Goal: Check status: Check status

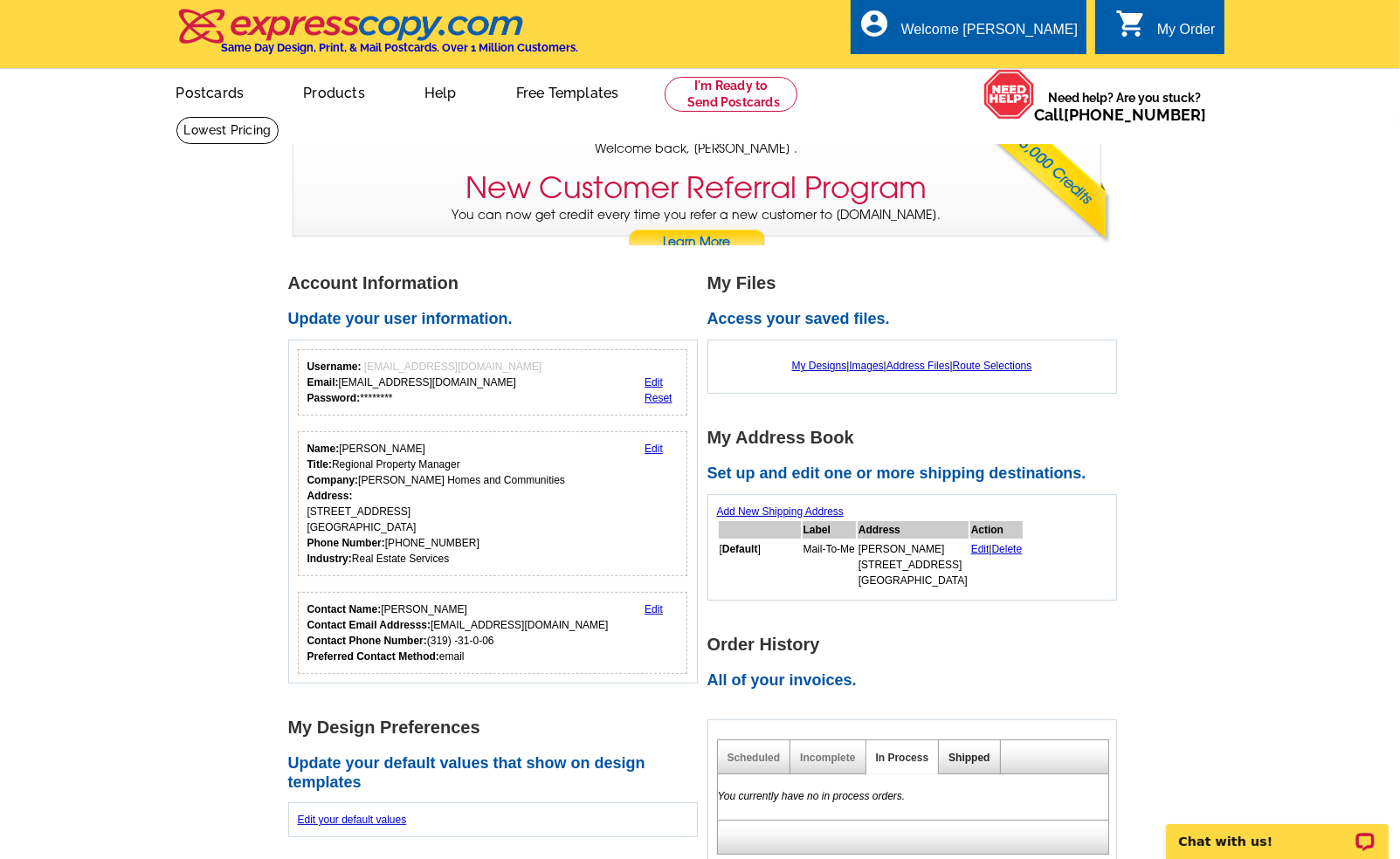
click at [980, 759] on link "Shipped" at bounding box center [969, 758] width 41 height 12
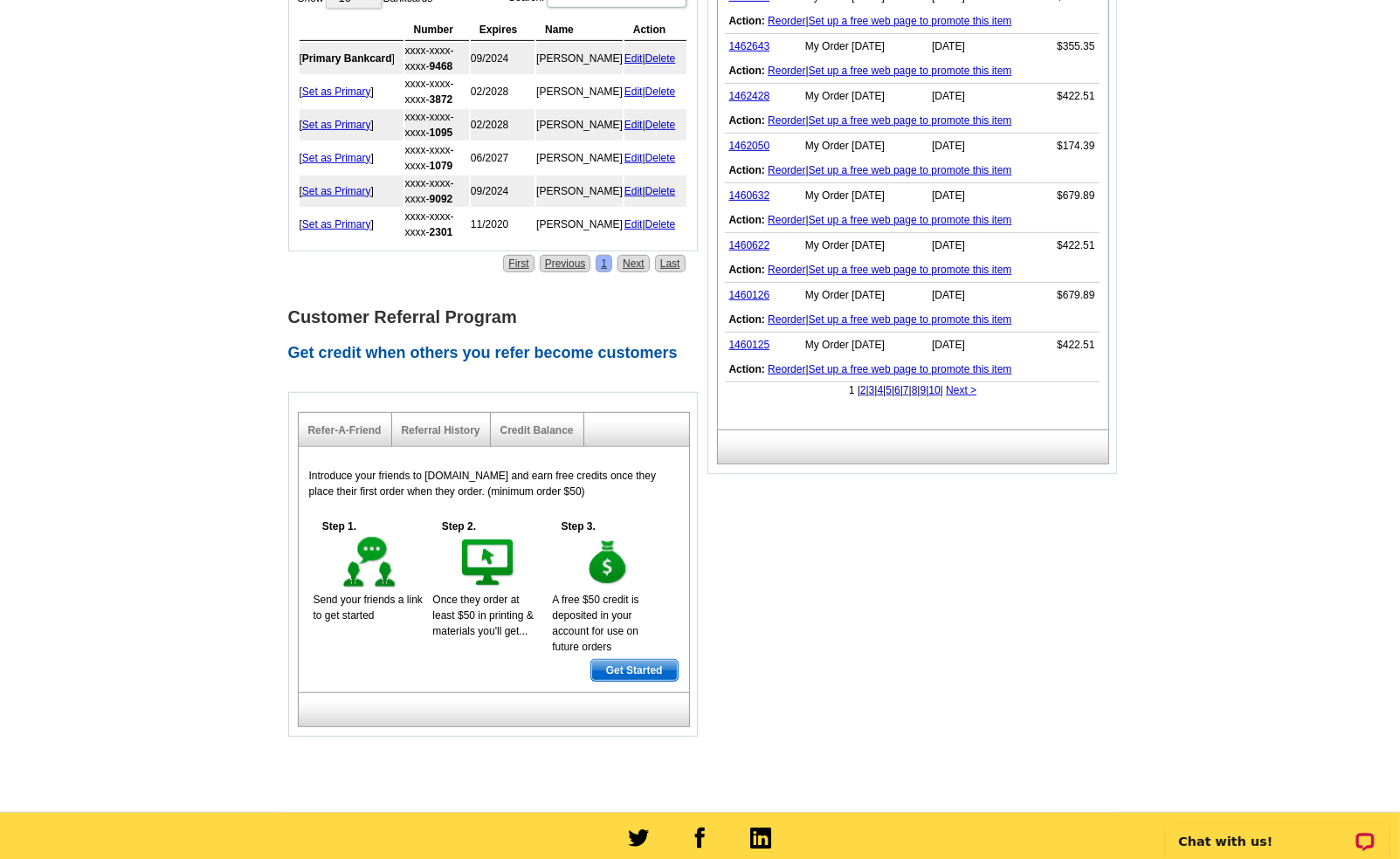
scroll to position [1037, 0]
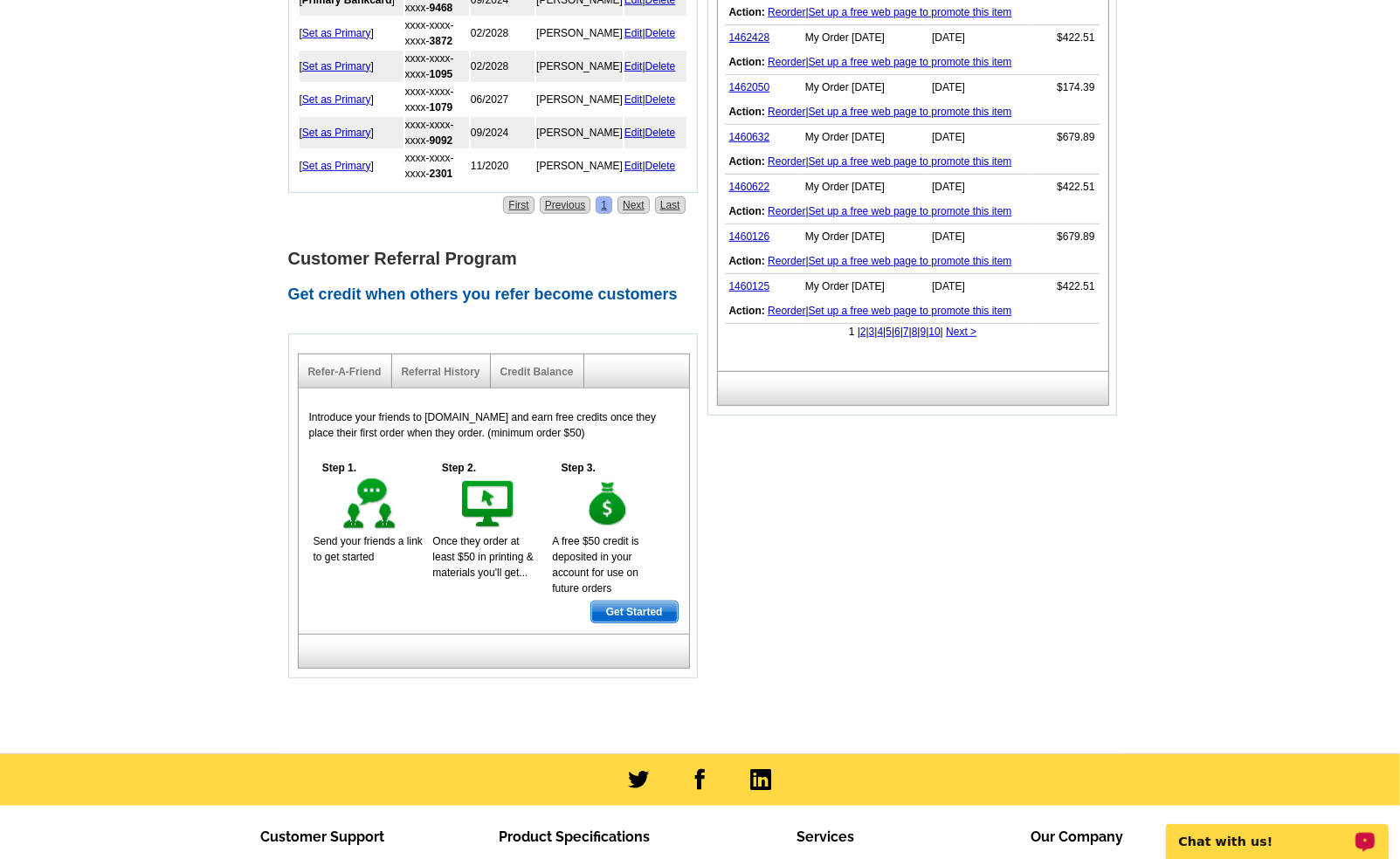
click at [878, 329] on link "4" at bounding box center [881, 332] width 6 height 12
click at [744, 280] on link "1401040" at bounding box center [749, 286] width 41 height 12
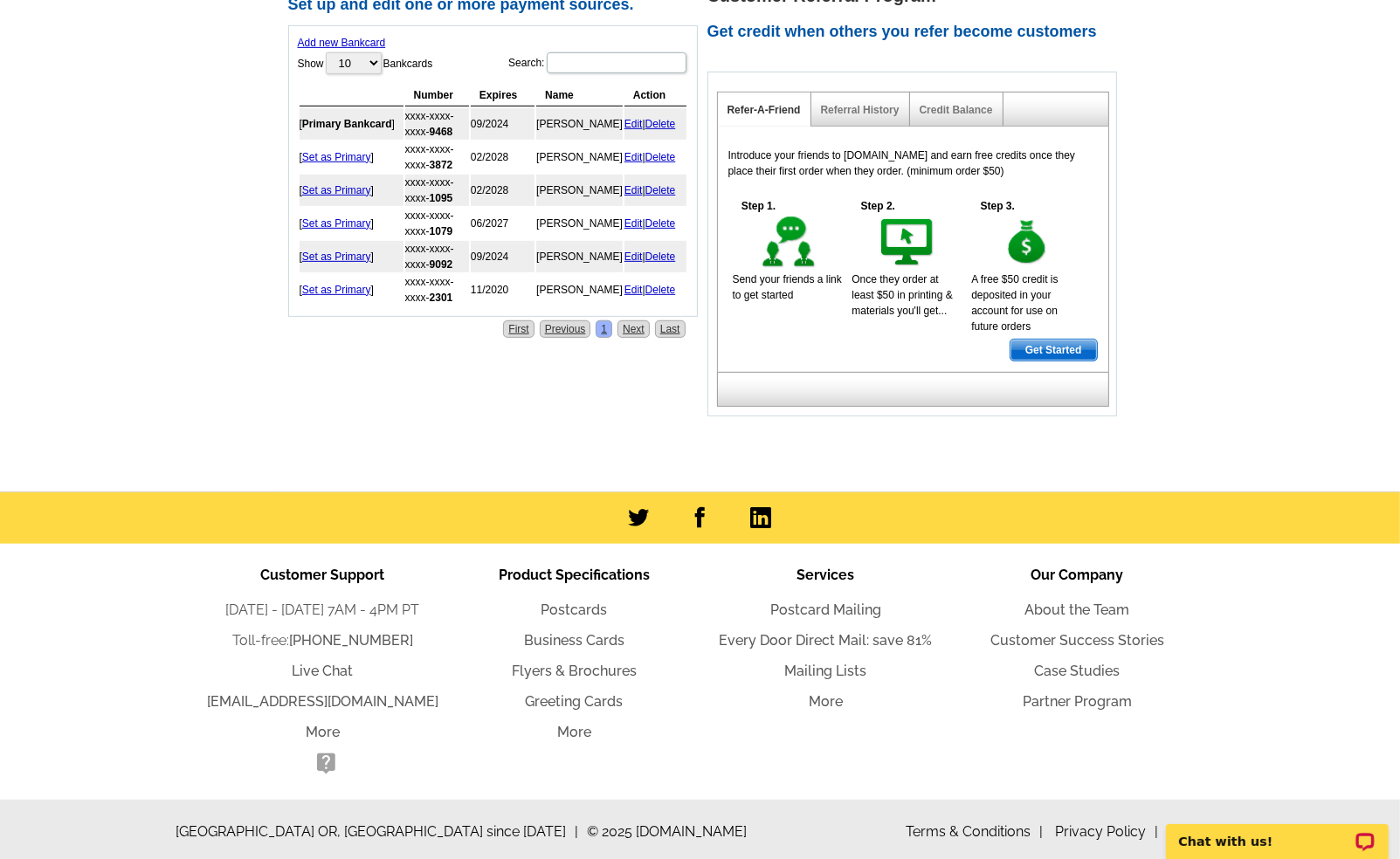
click at [336, 290] on link "Set as Primary" at bounding box center [336, 290] width 69 height 12
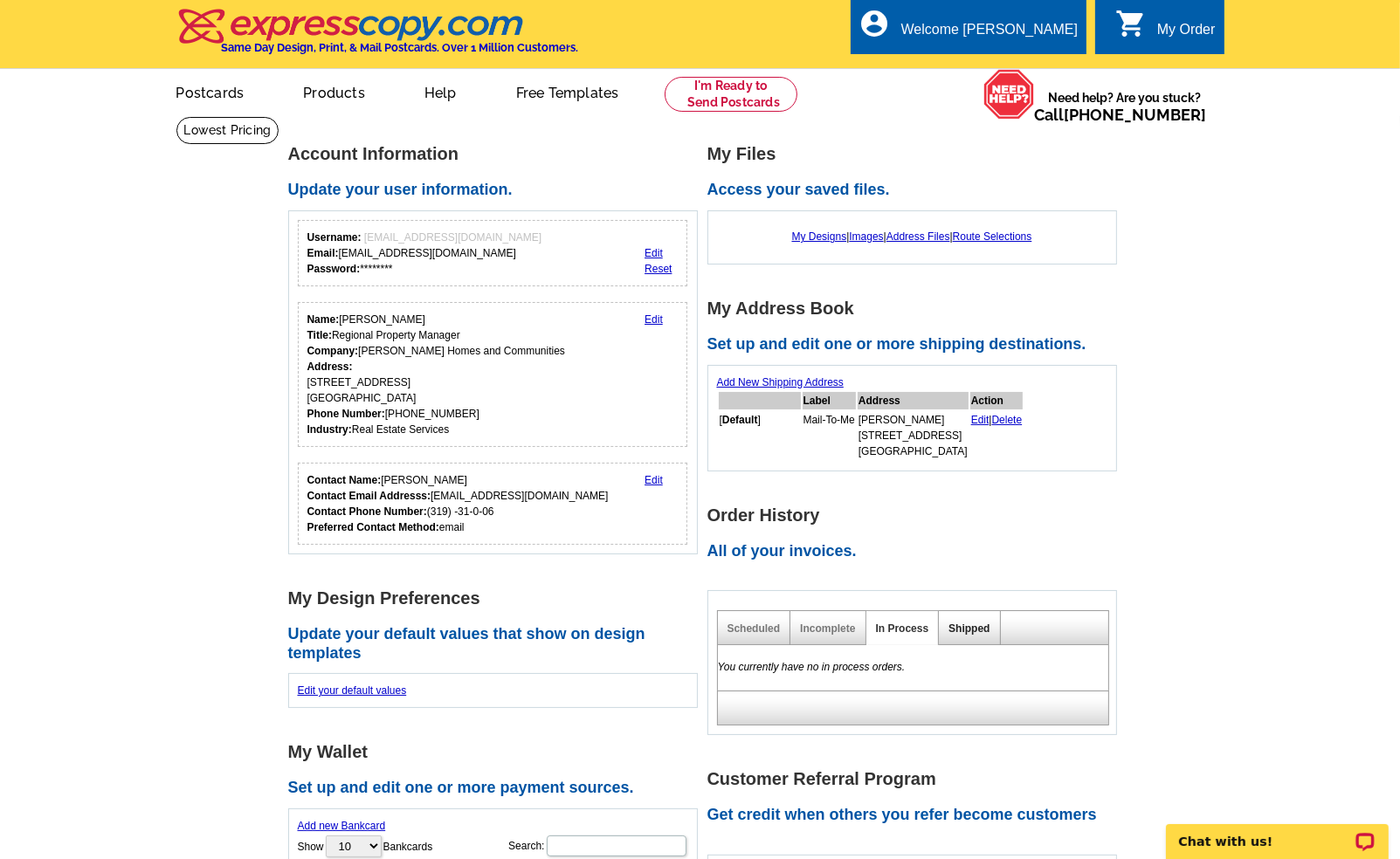
click at [961, 629] on link "Shipped" at bounding box center [969, 629] width 41 height 12
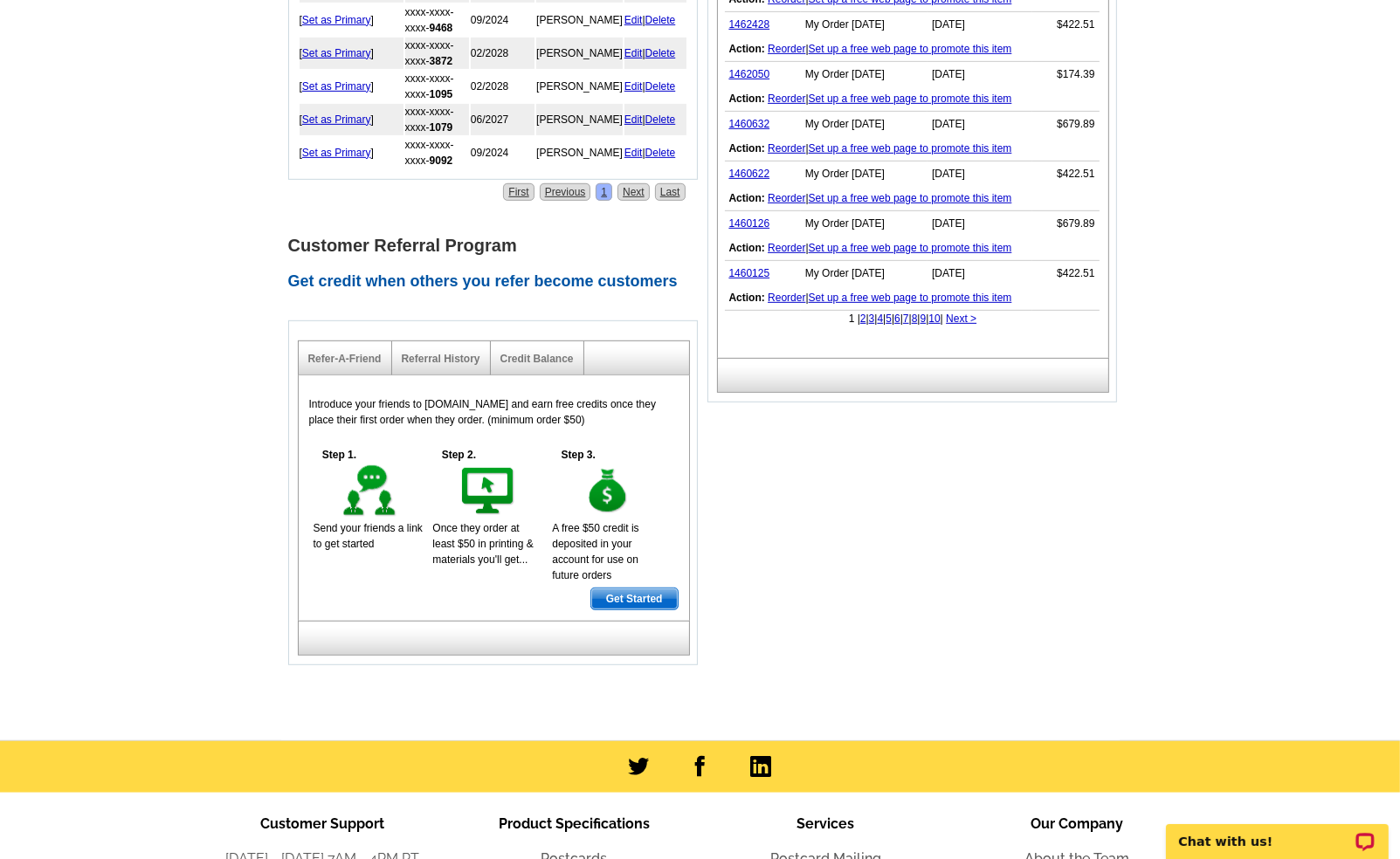
scroll to position [955, 0]
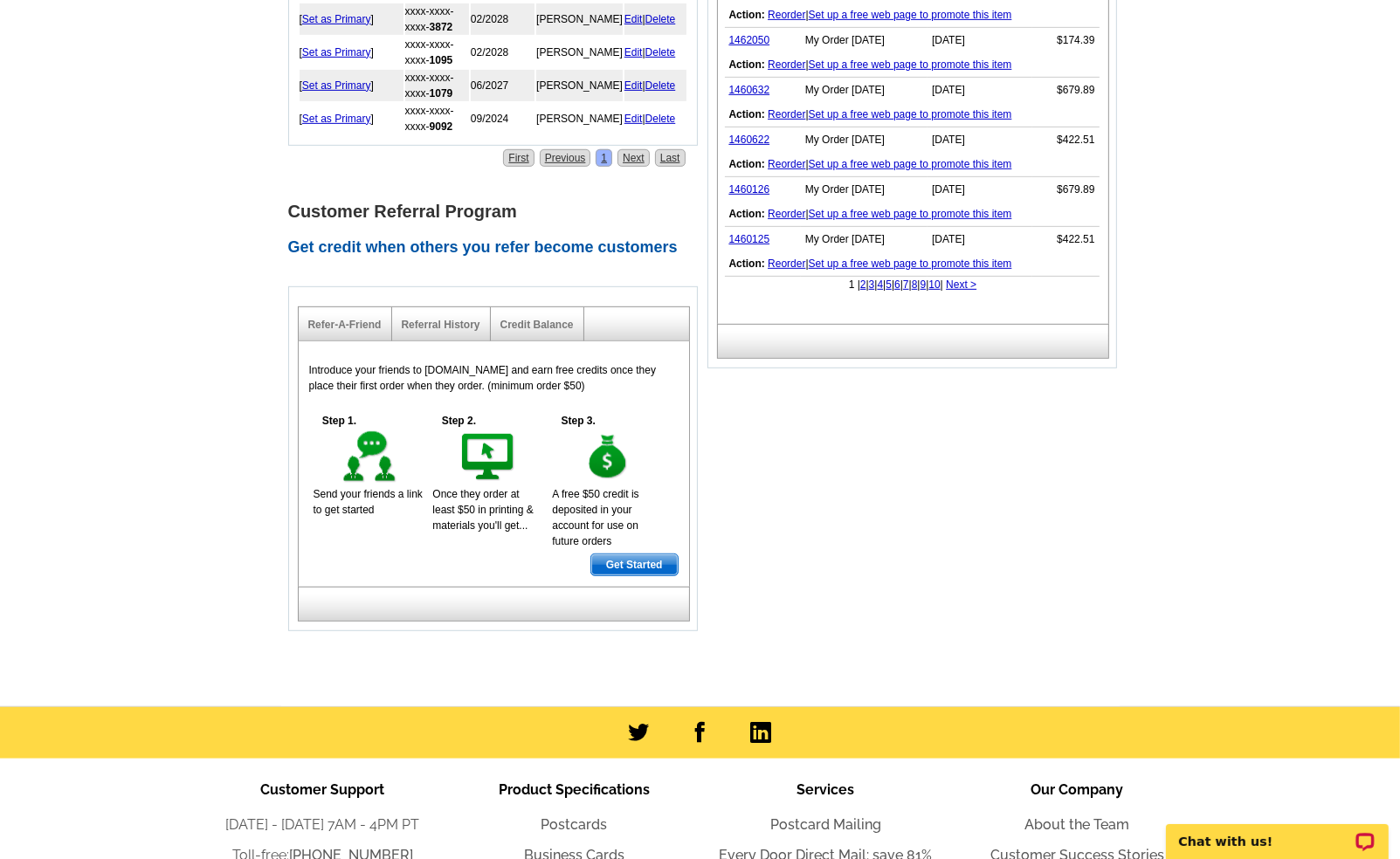
click at [909, 282] on link "7" at bounding box center [906, 285] width 6 height 12
click at [933, 279] on link "9" at bounding box center [930, 285] width 6 height 12
click at [751, 233] on link "1329828" at bounding box center [749, 239] width 41 height 12
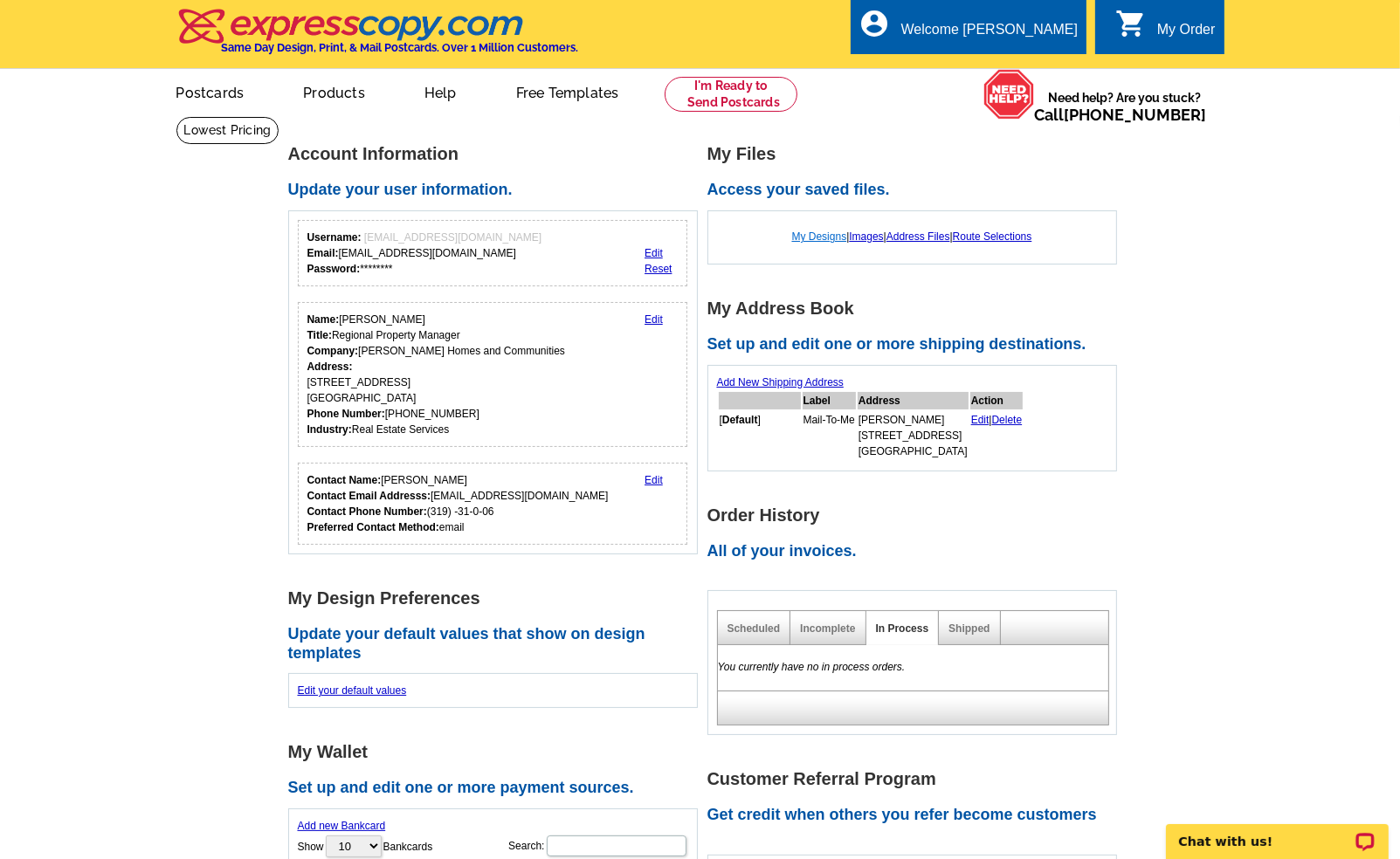
click at [808, 235] on link "My Designs" at bounding box center [819, 237] width 55 height 12
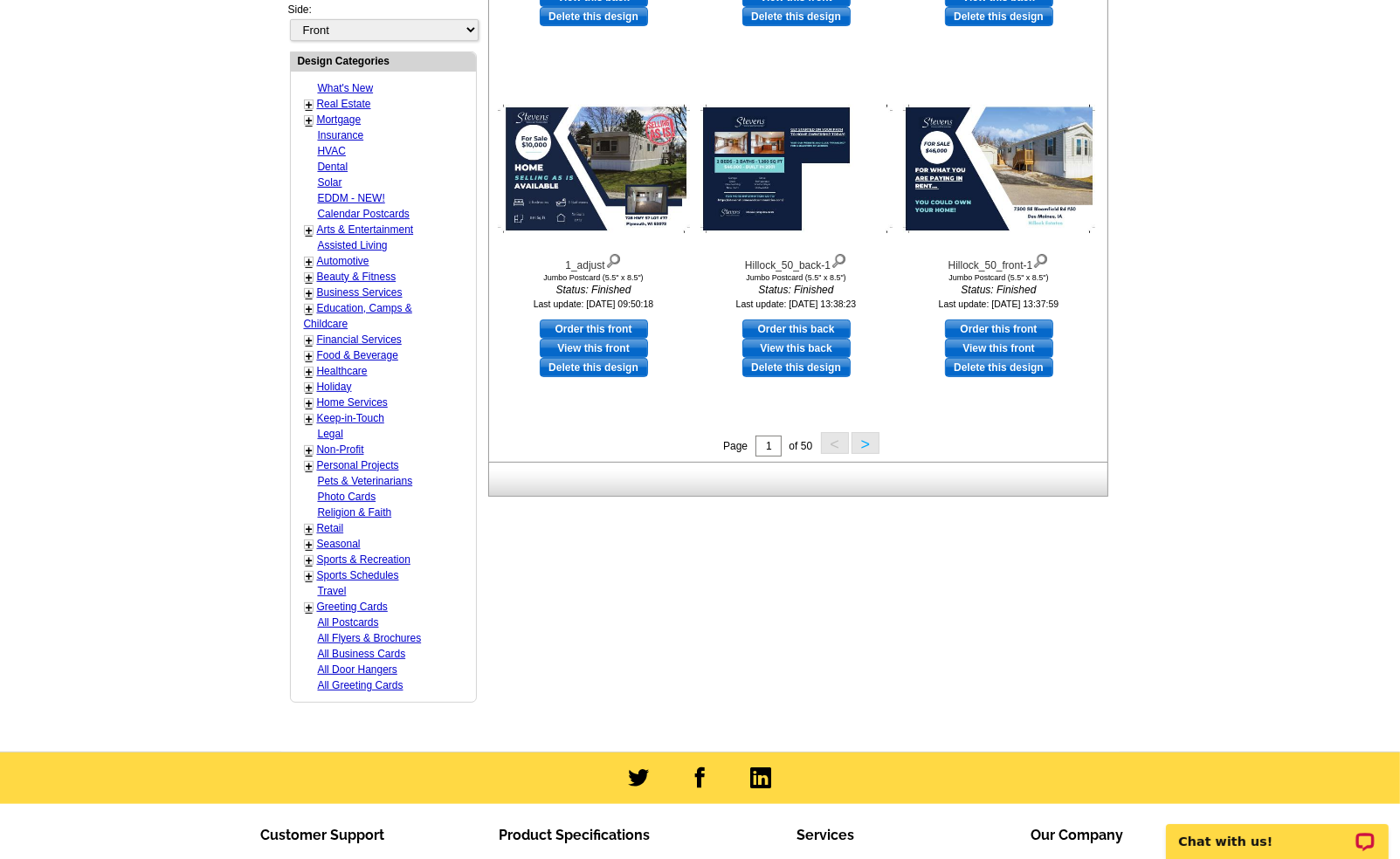
scroll to position [641, 0]
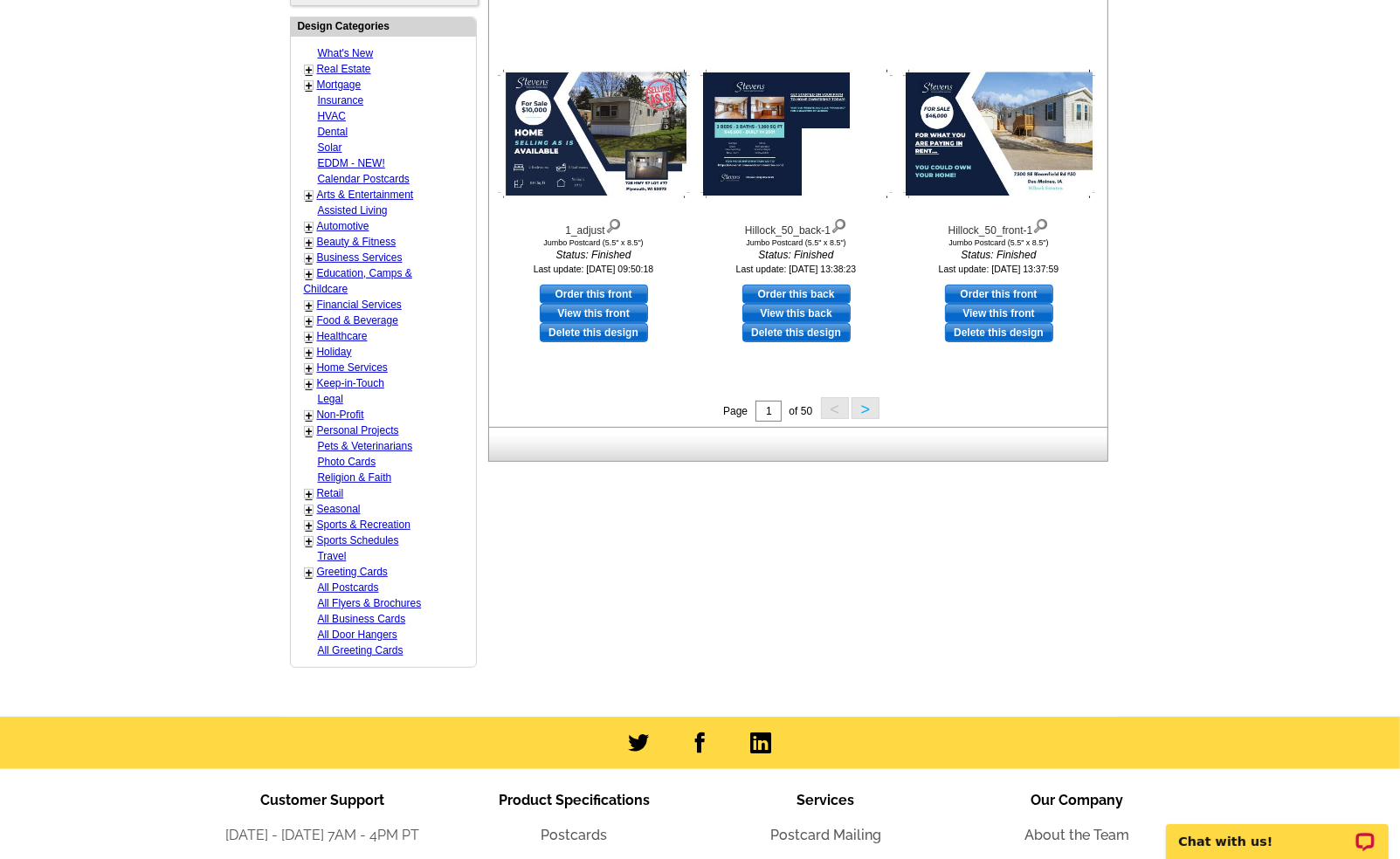
click at [870, 411] on button ">" at bounding box center [866, 408] width 28 height 22
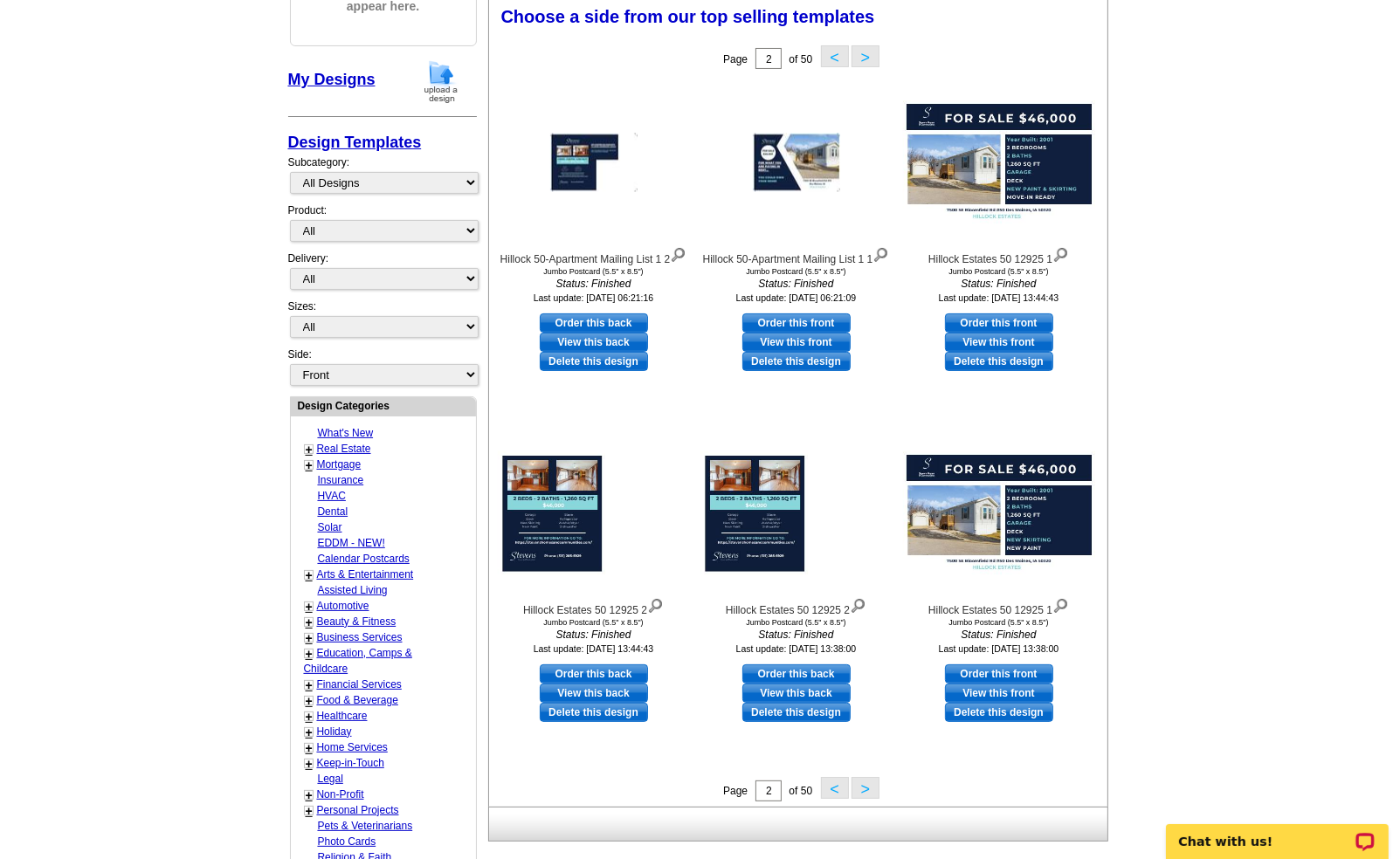
scroll to position [258, 0]
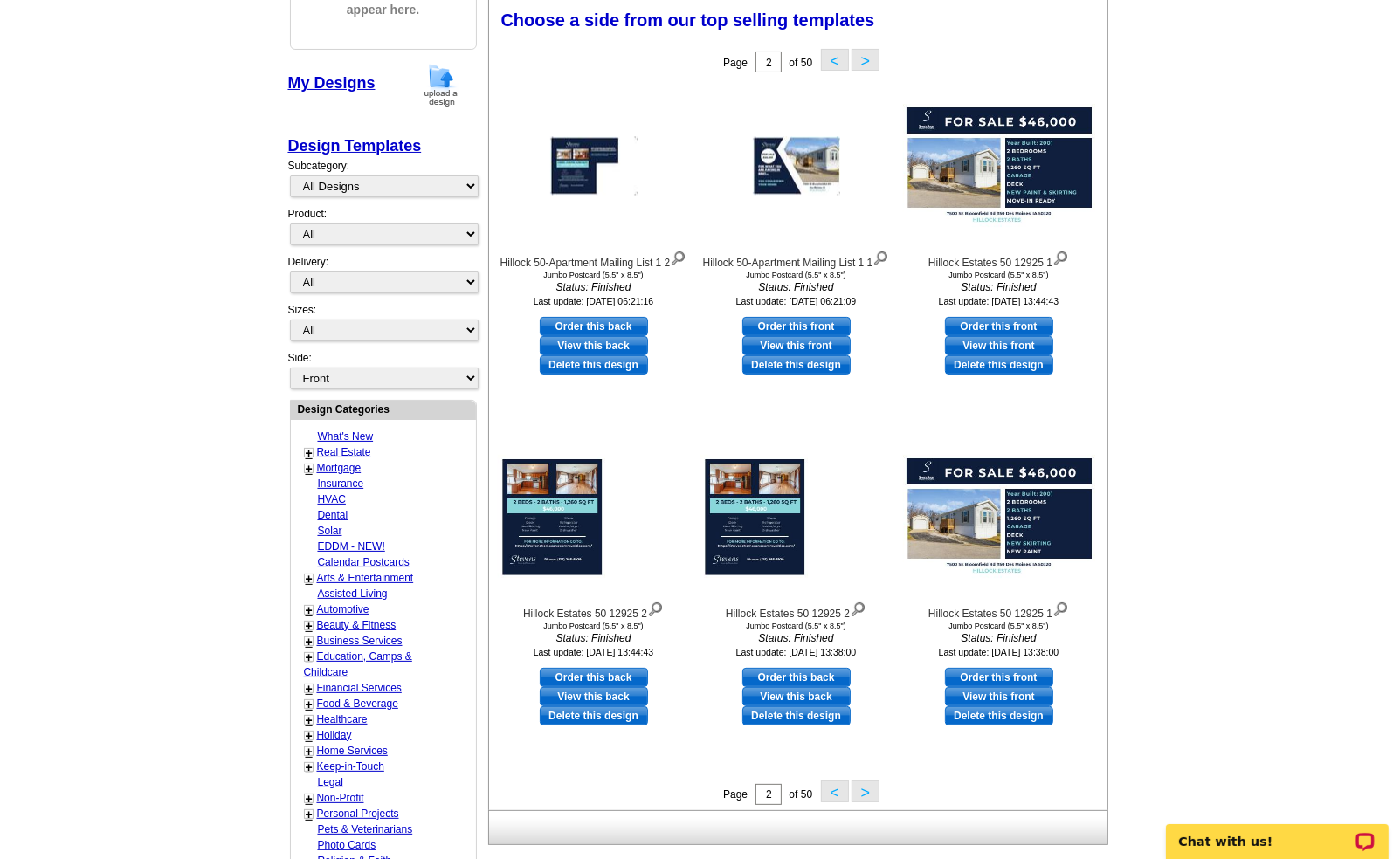
click at [858, 789] on button ">" at bounding box center [866, 792] width 28 height 22
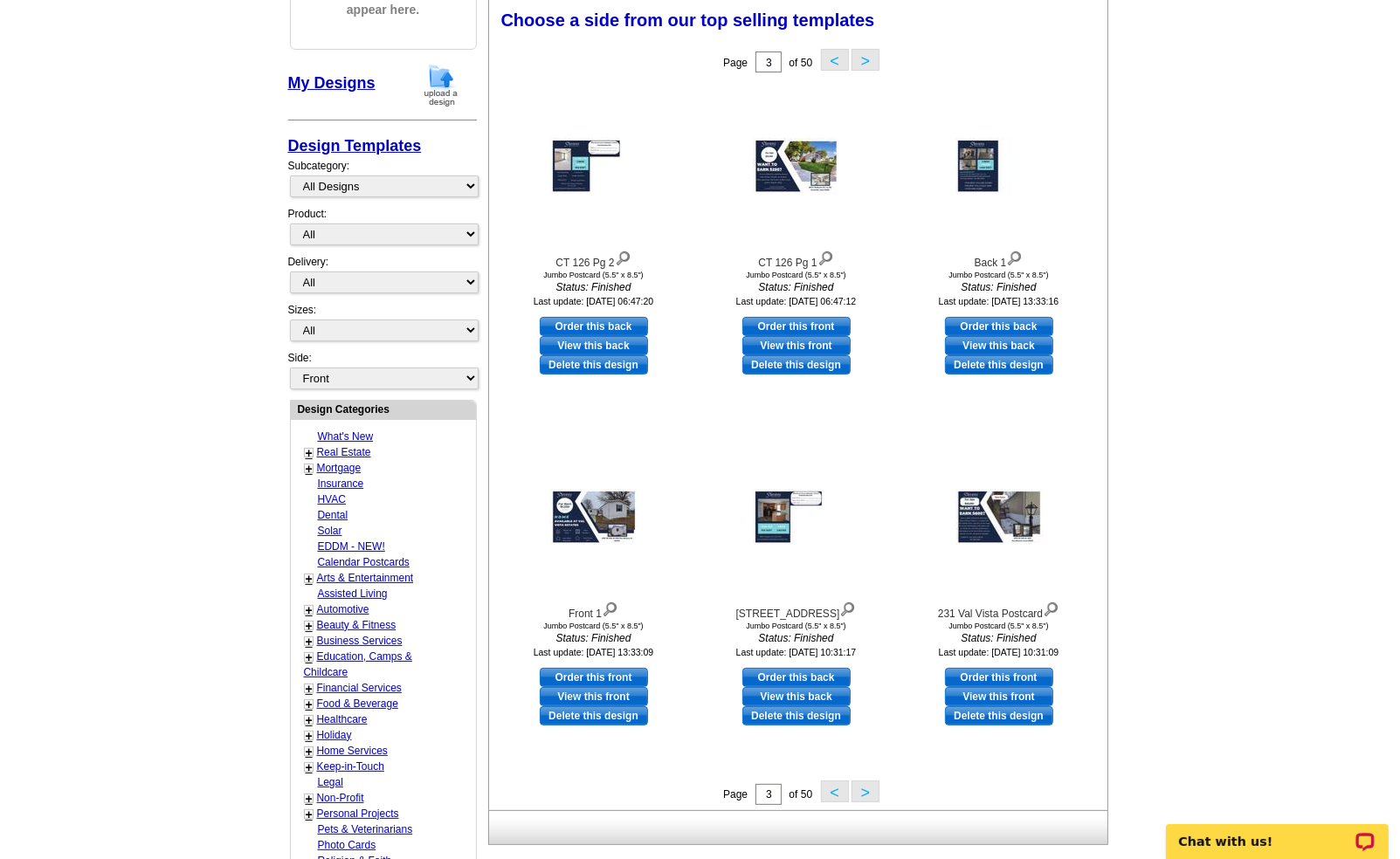
click at [858, 789] on button ">" at bounding box center [866, 792] width 28 height 22
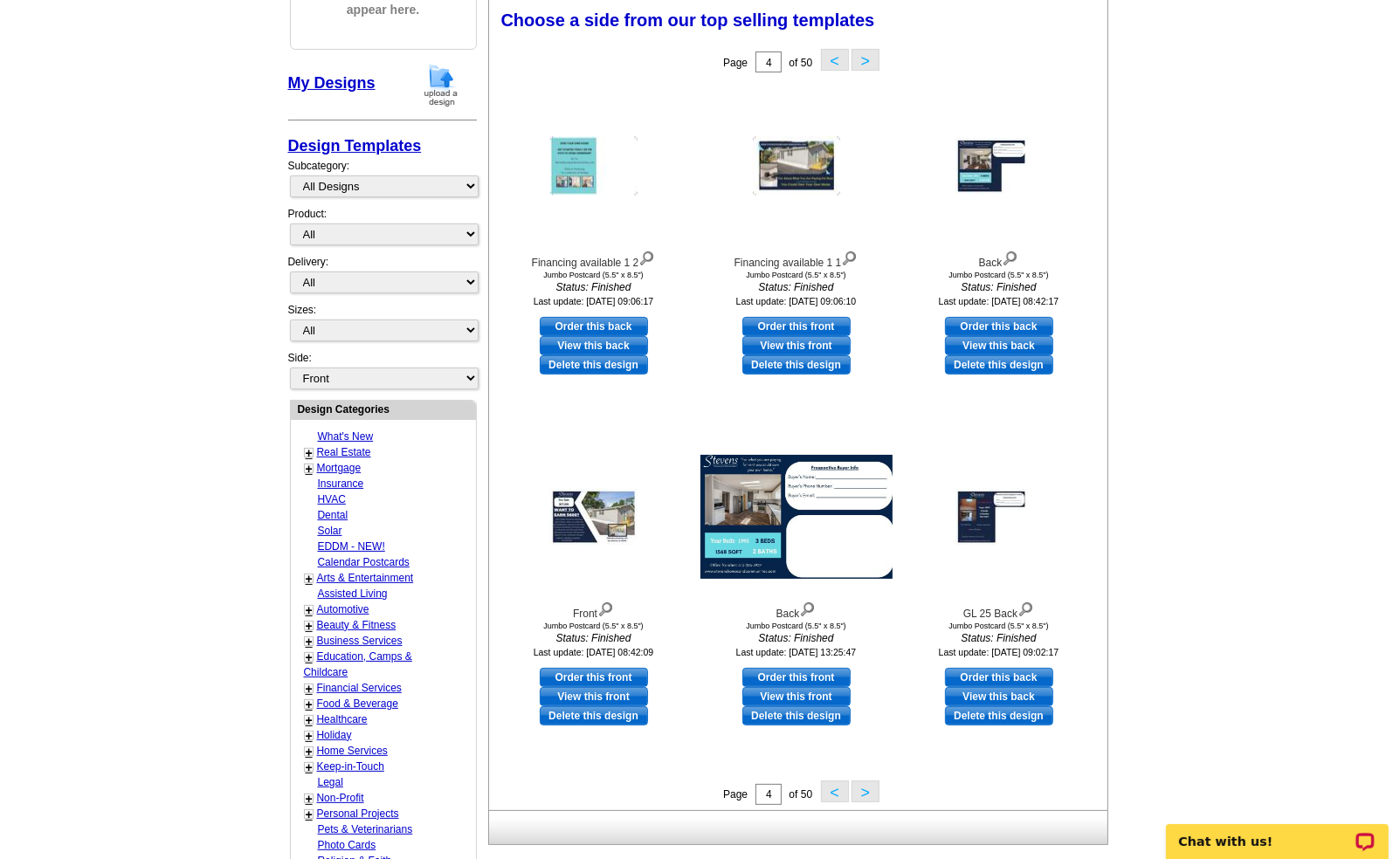
click at [858, 789] on button ">" at bounding box center [866, 792] width 28 height 22
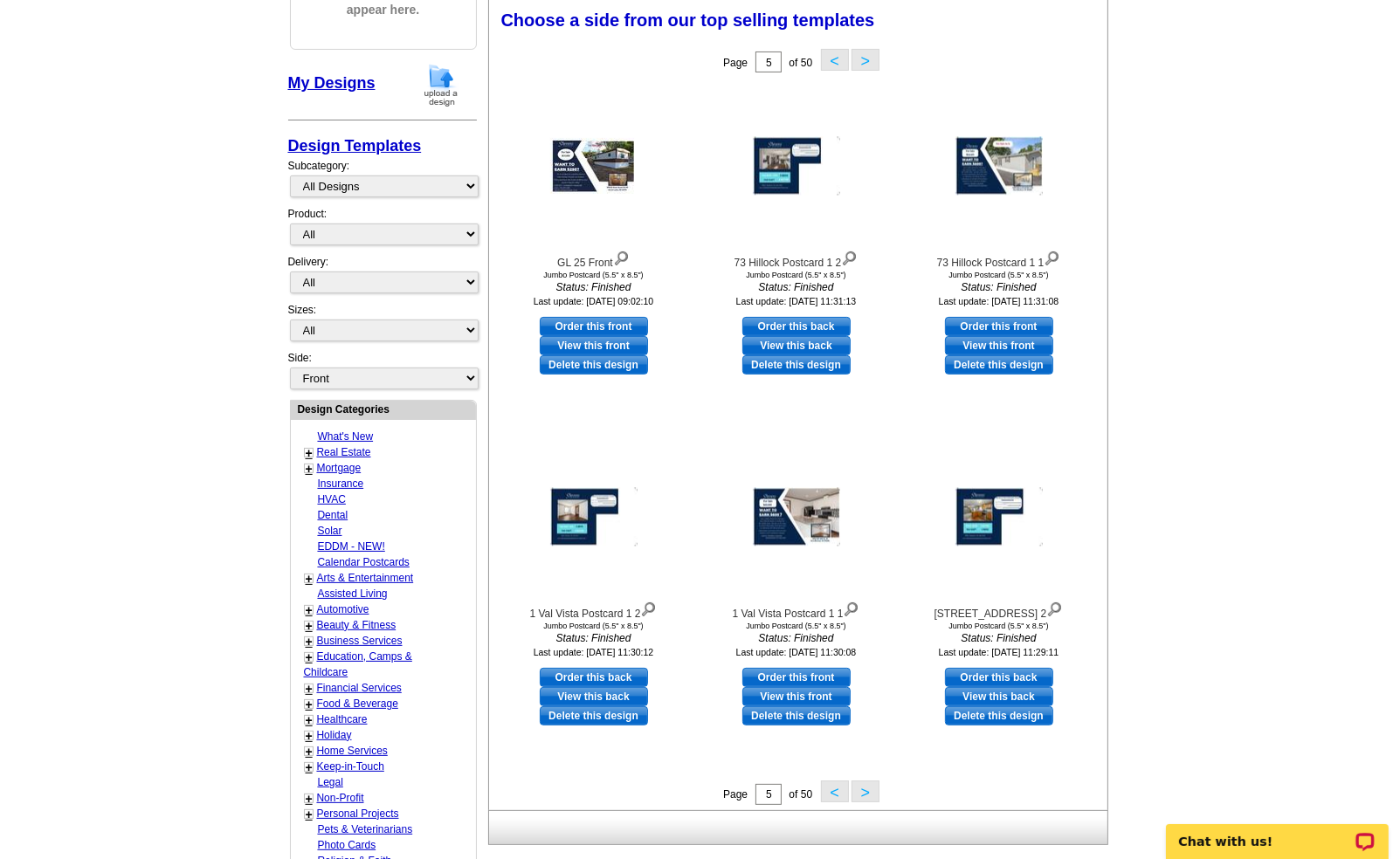
click at [855, 789] on button ">" at bounding box center [866, 792] width 28 height 22
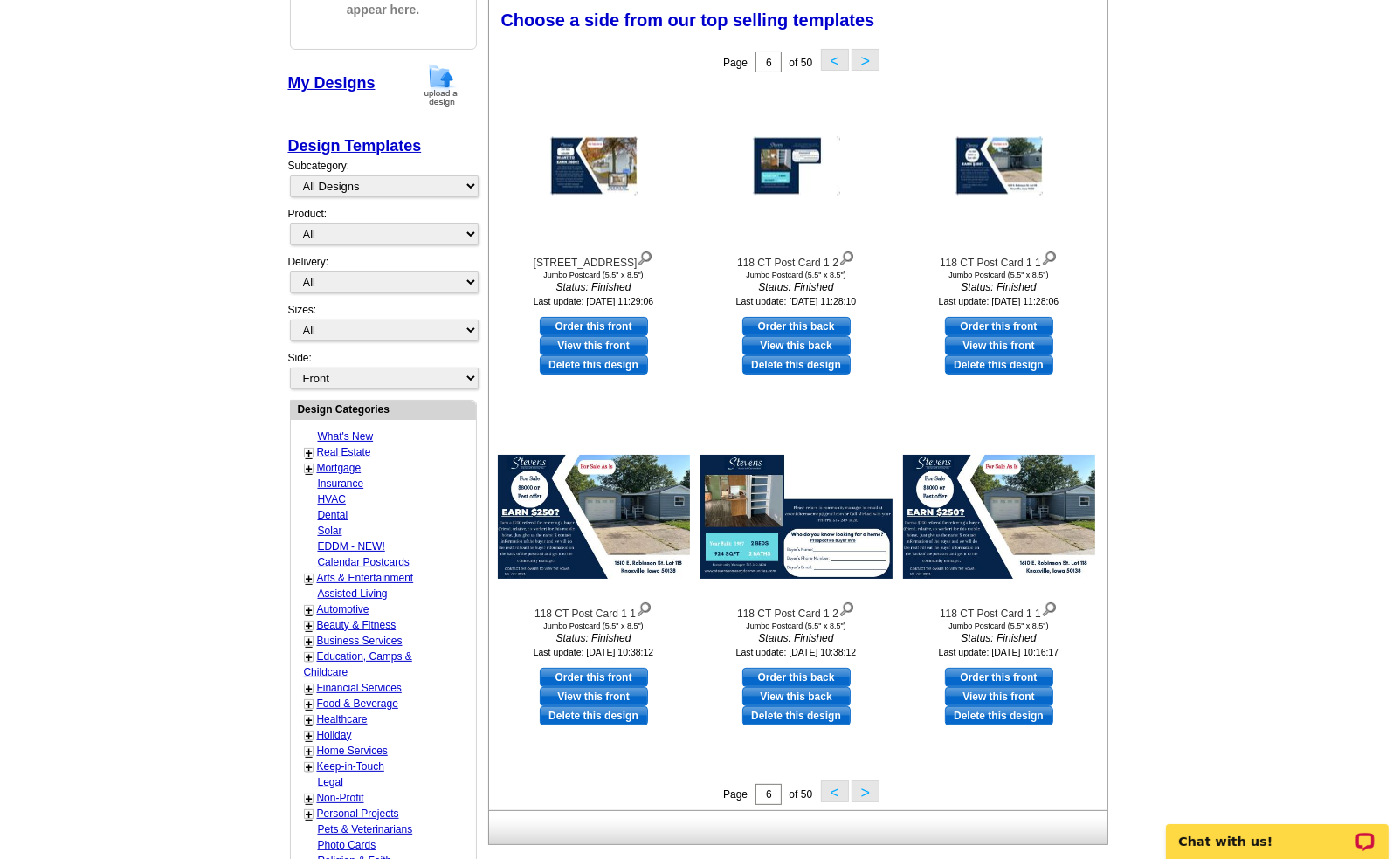
click at [855, 789] on button ">" at bounding box center [866, 792] width 28 height 22
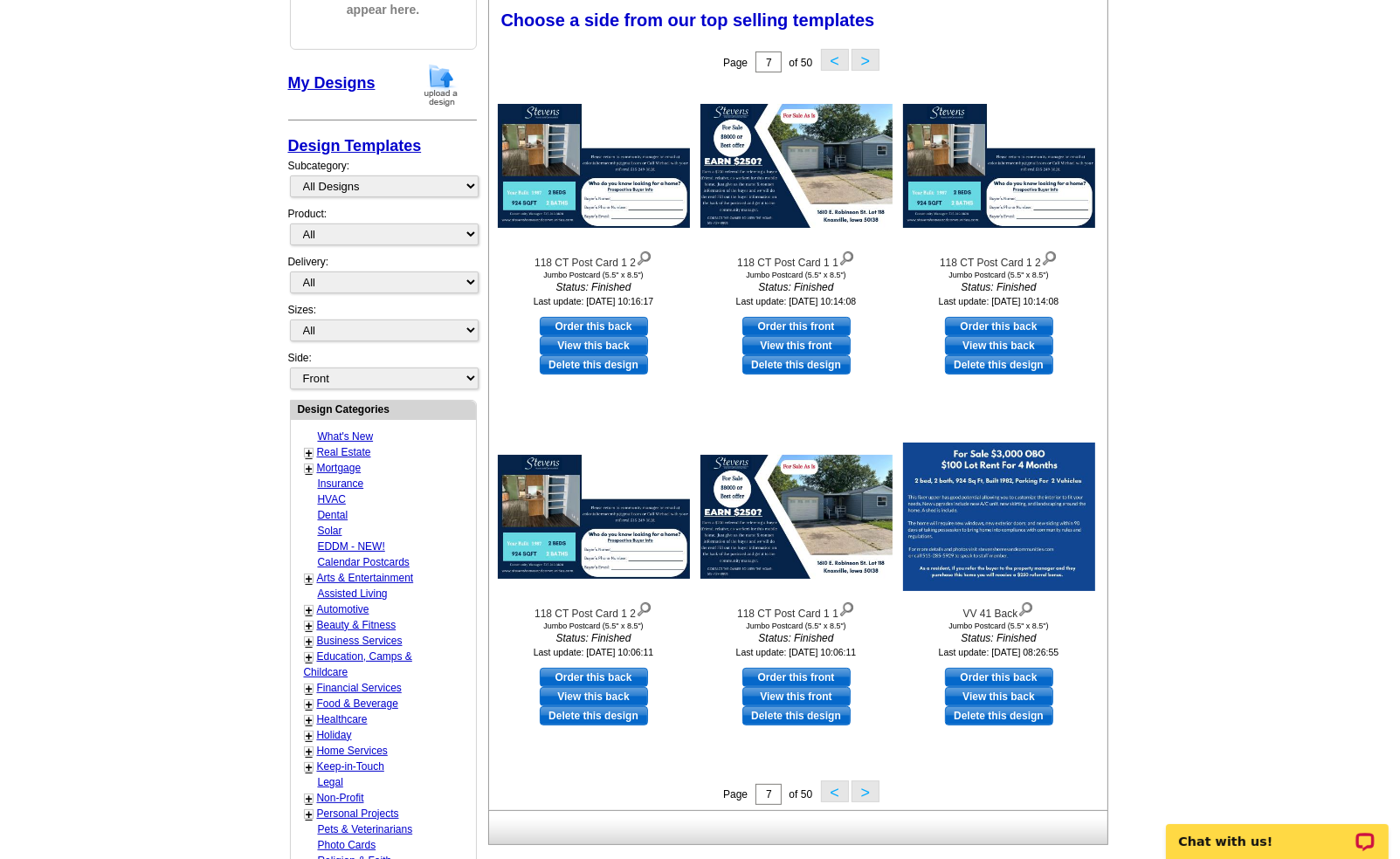
click at [855, 789] on button ">" at bounding box center [866, 792] width 28 height 22
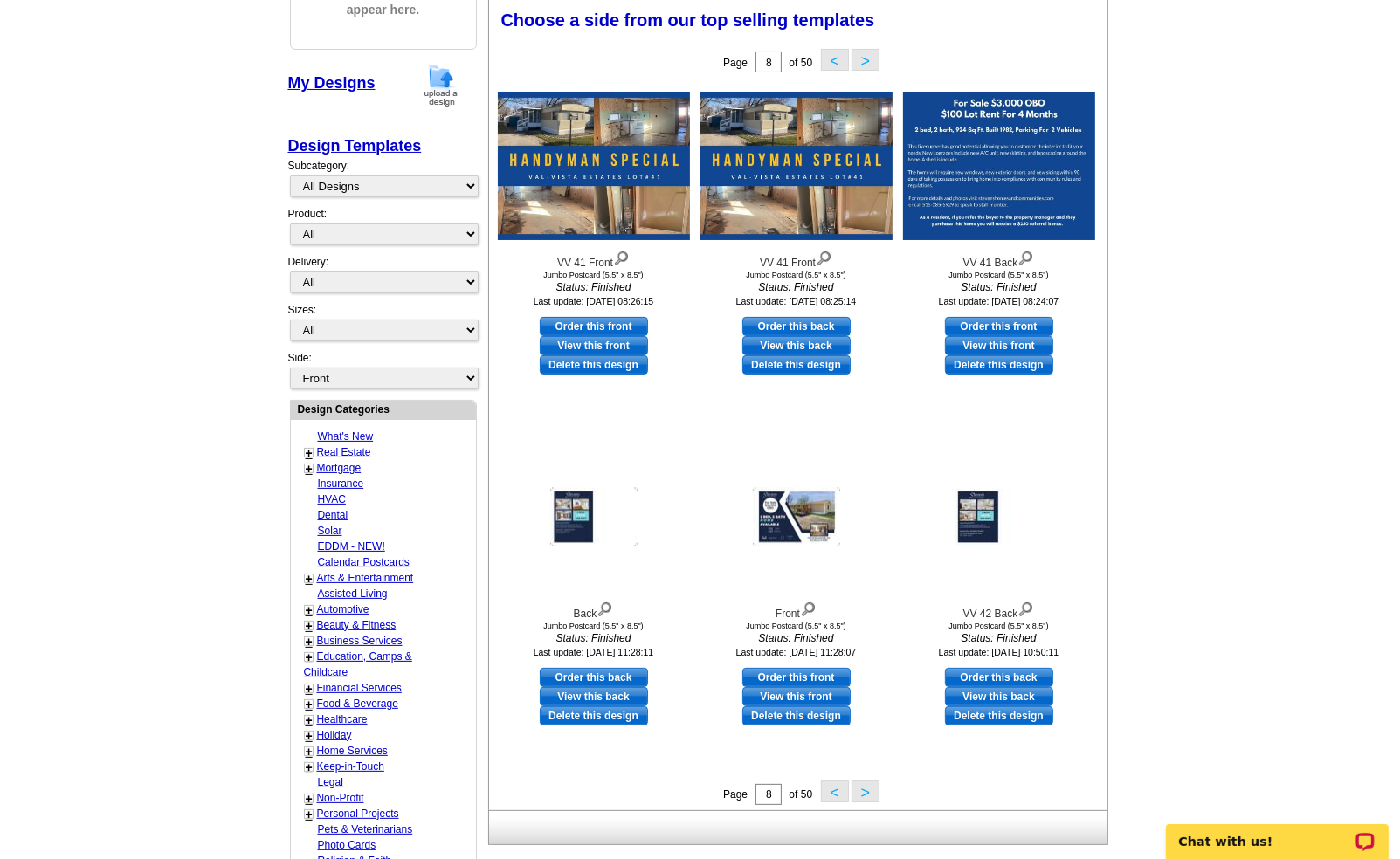
click at [855, 789] on button ">" at bounding box center [866, 792] width 28 height 22
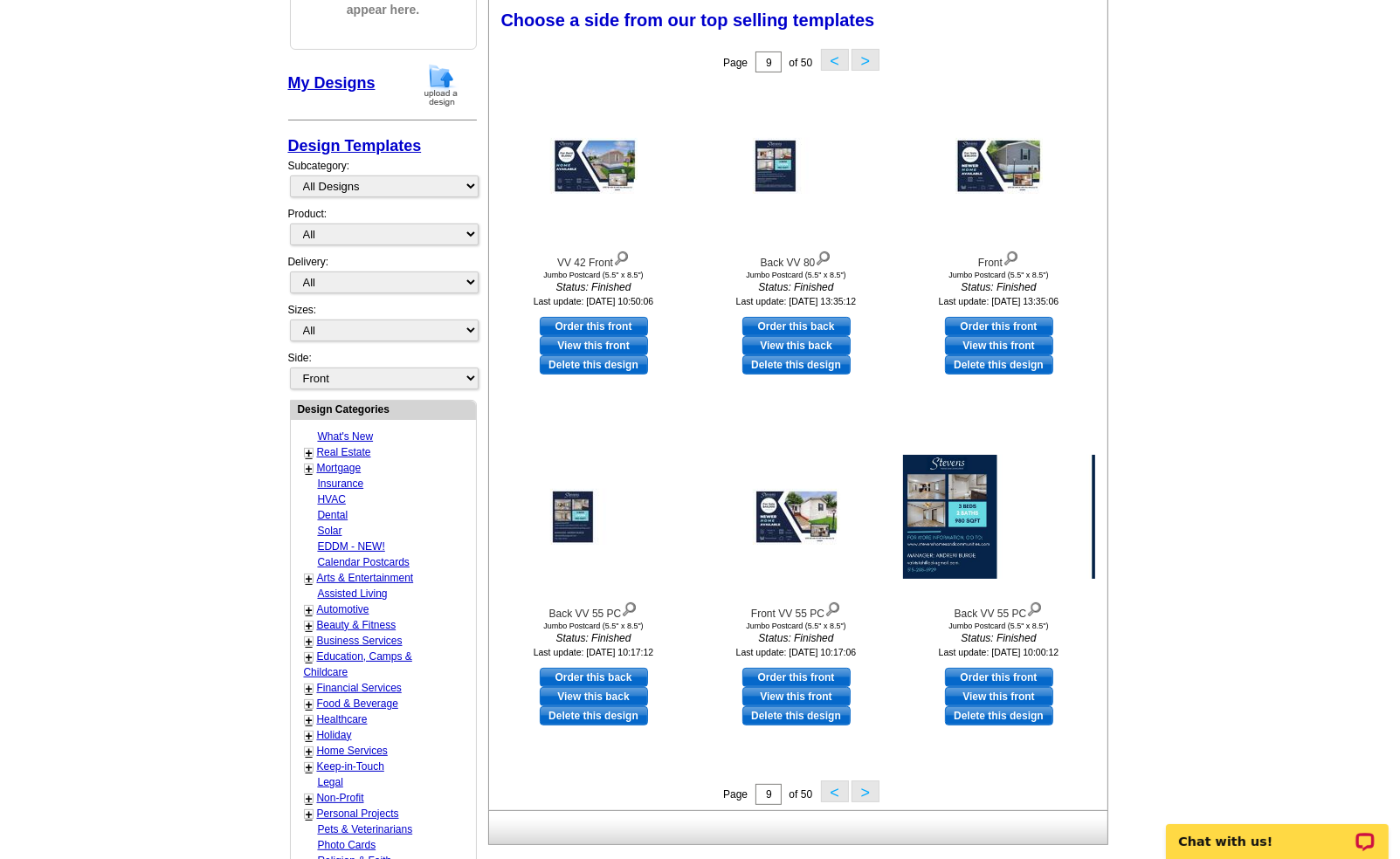
click at [867, 790] on button ">" at bounding box center [866, 792] width 28 height 22
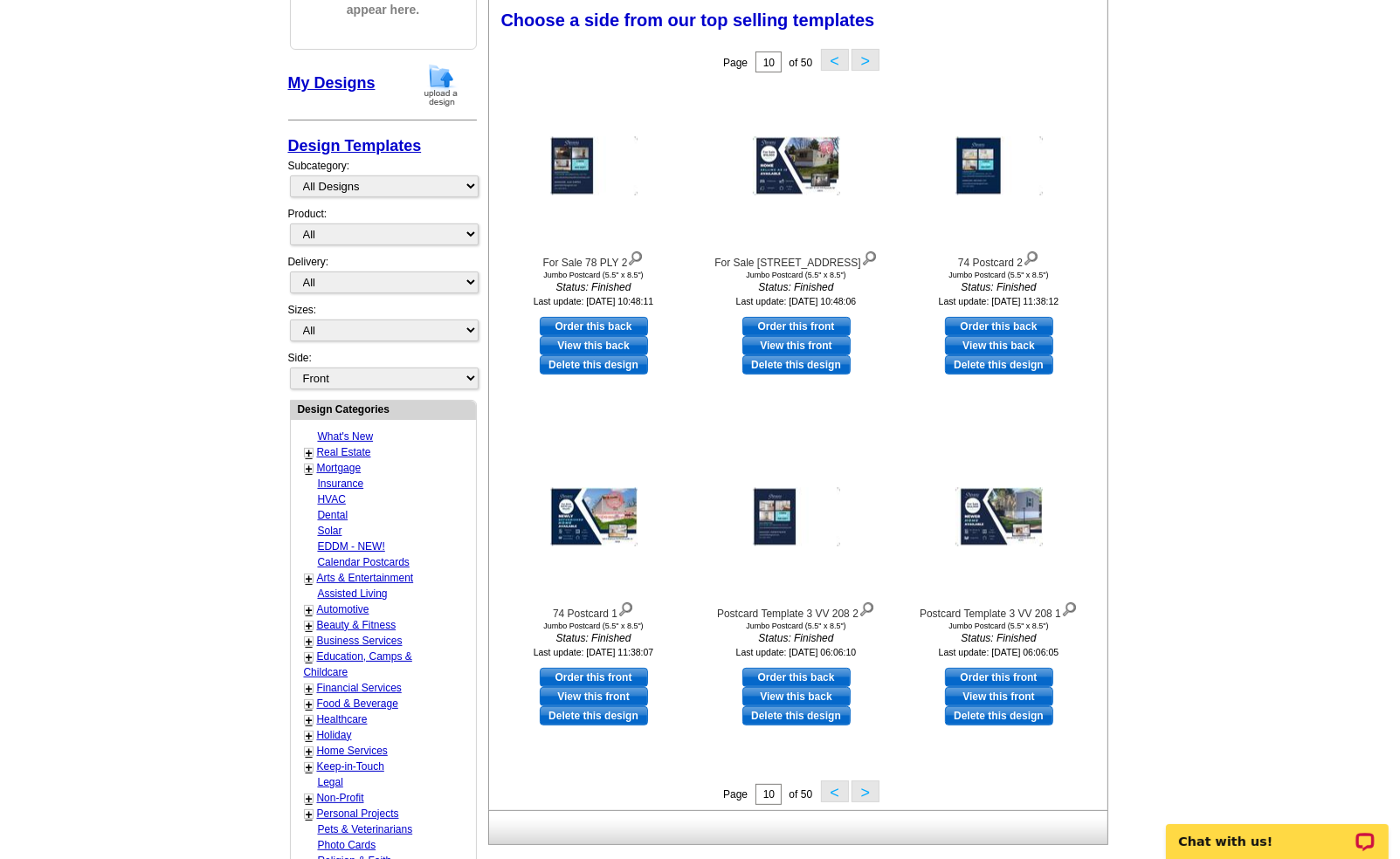
click at [867, 790] on button ">" at bounding box center [866, 792] width 28 height 22
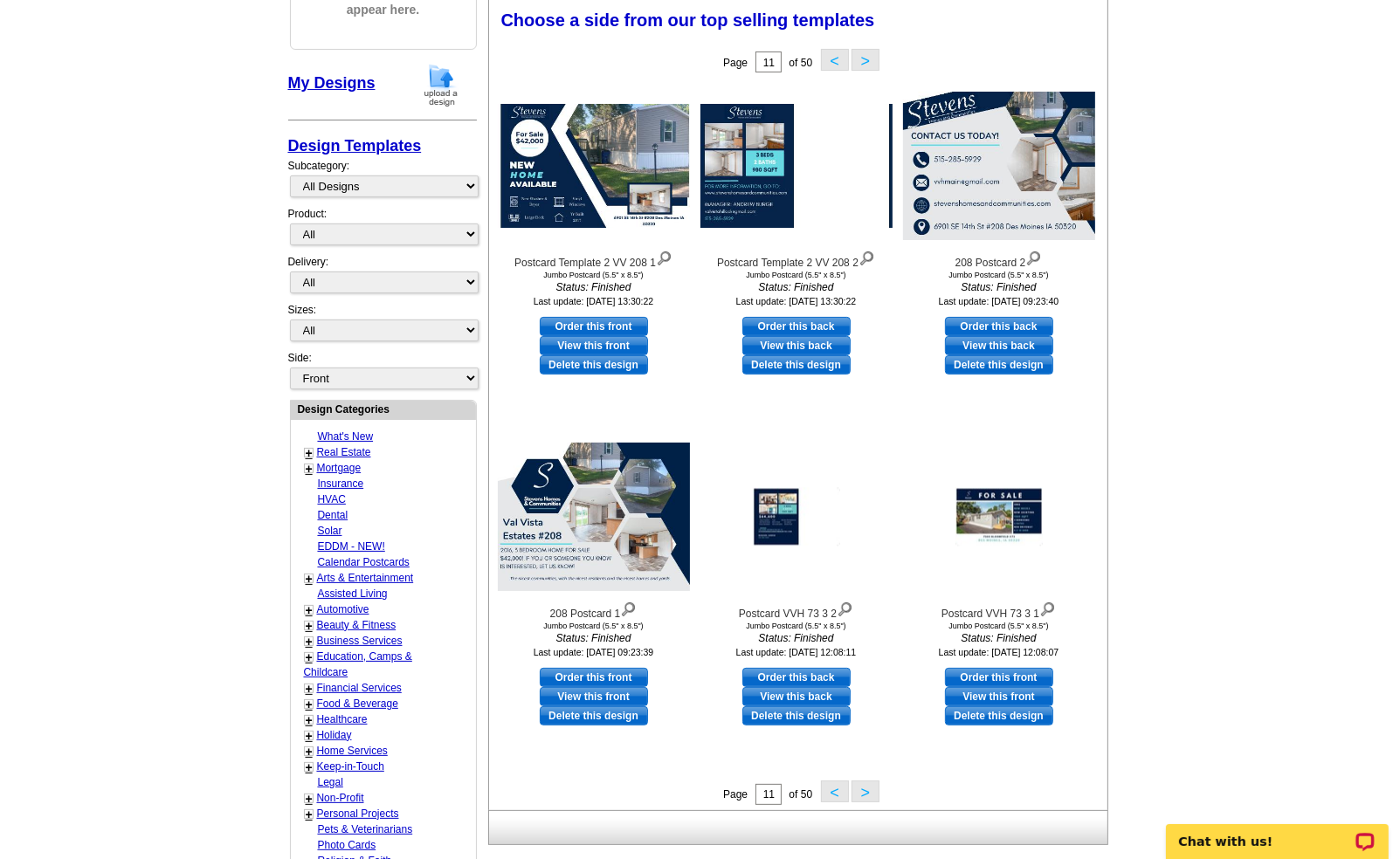
click at [867, 790] on button ">" at bounding box center [866, 792] width 28 height 22
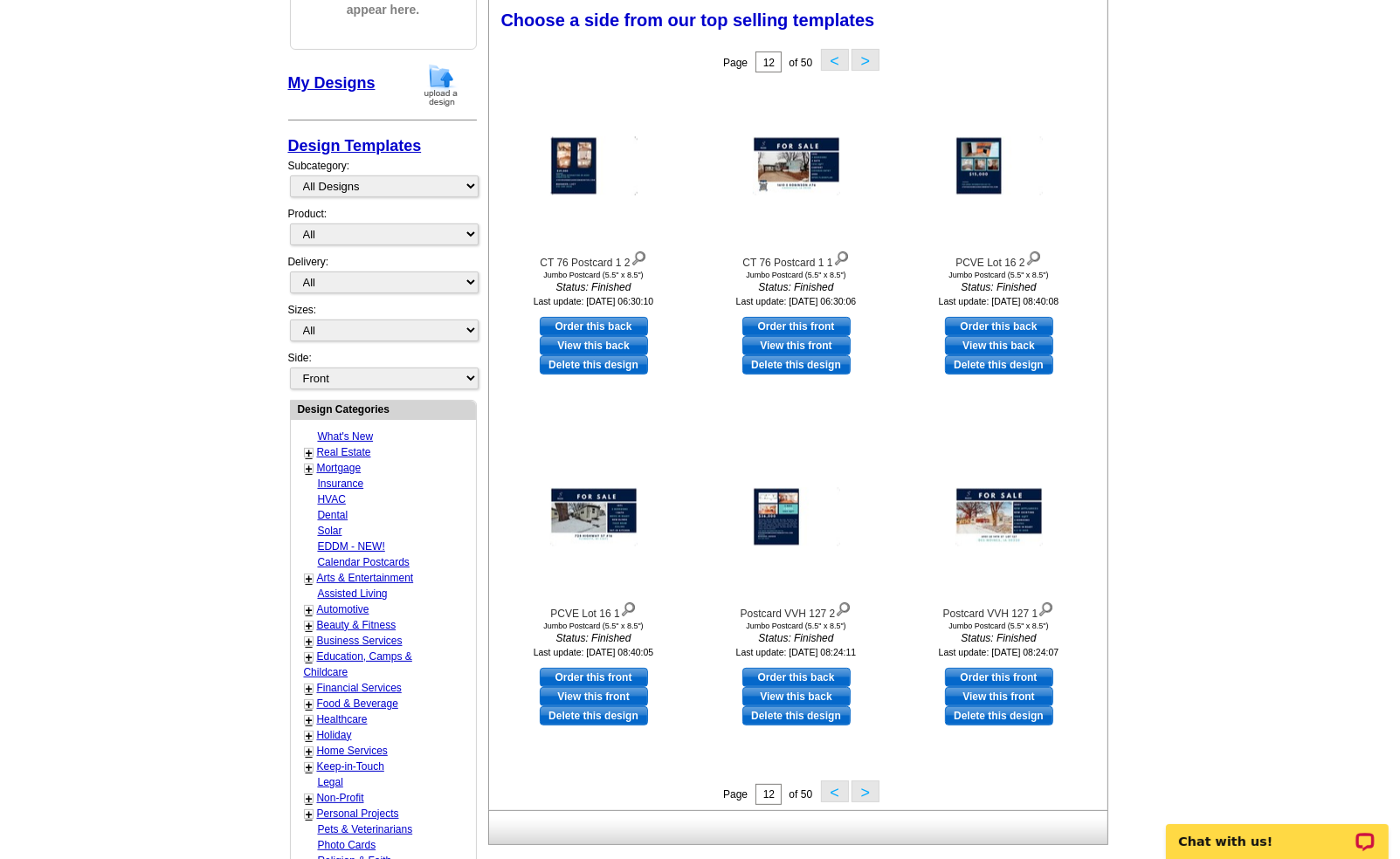
click at [866, 790] on button ">" at bounding box center [866, 792] width 28 height 22
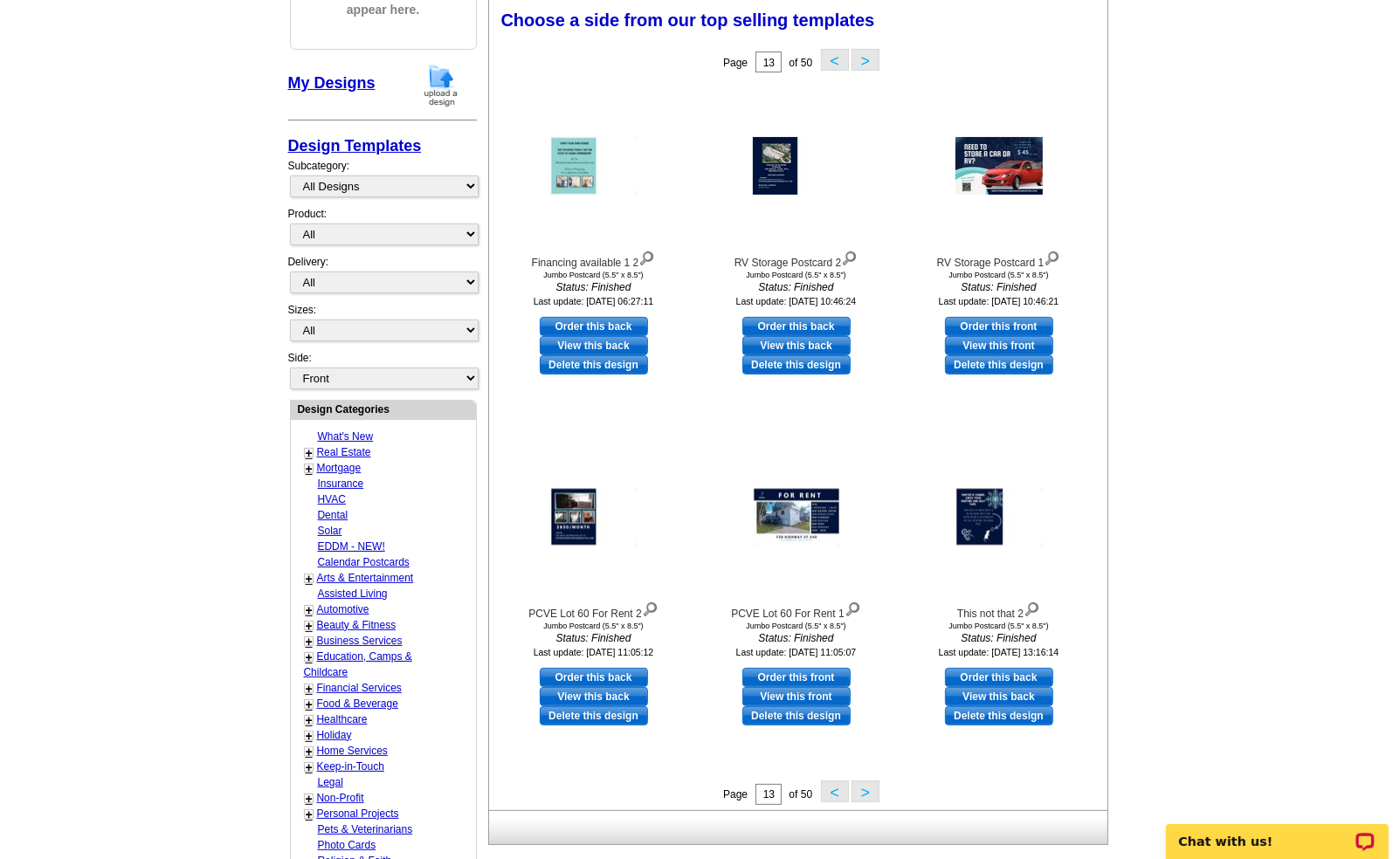
click at [866, 790] on button ">" at bounding box center [866, 792] width 28 height 22
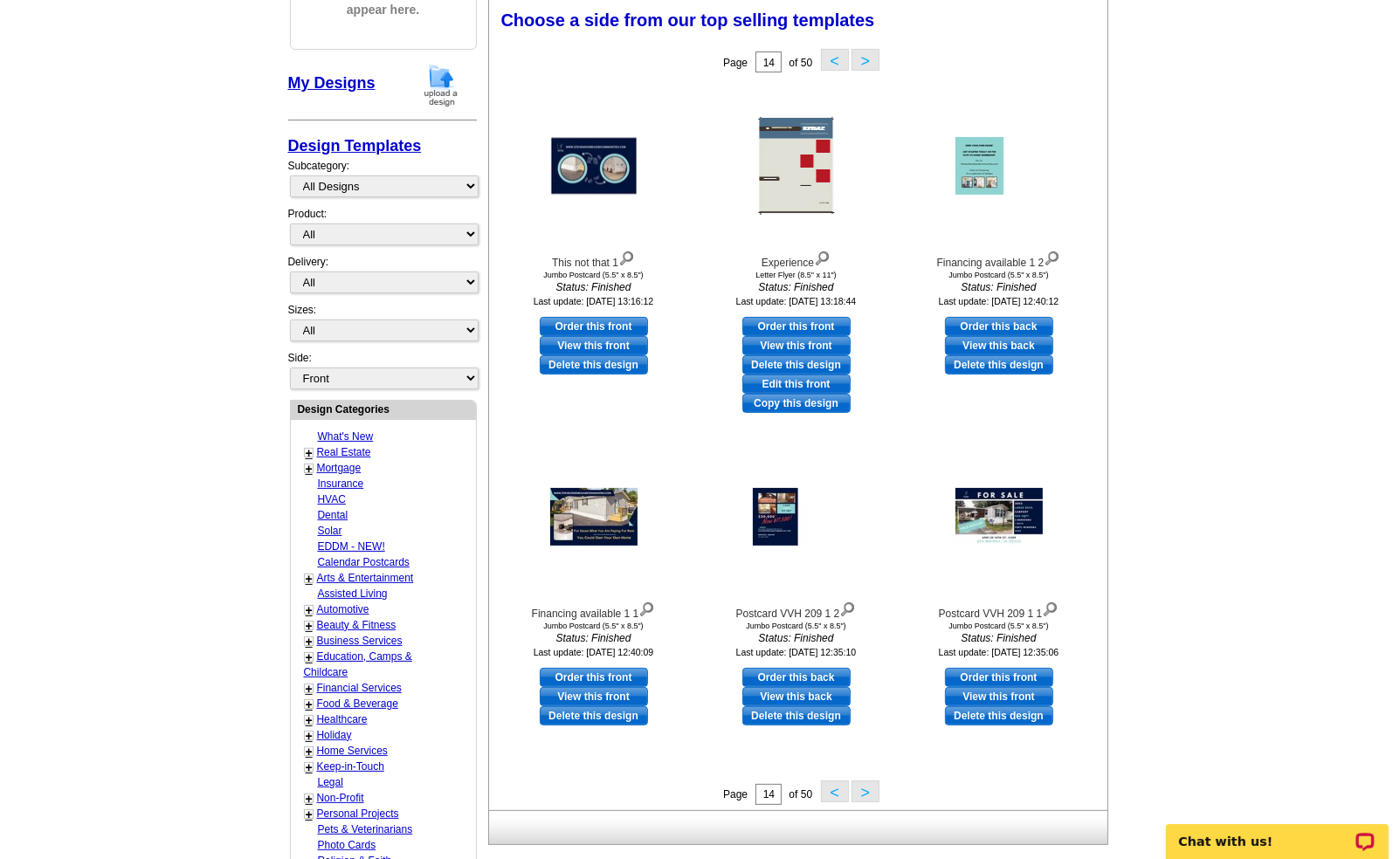
click at [865, 790] on button ">" at bounding box center [866, 792] width 28 height 22
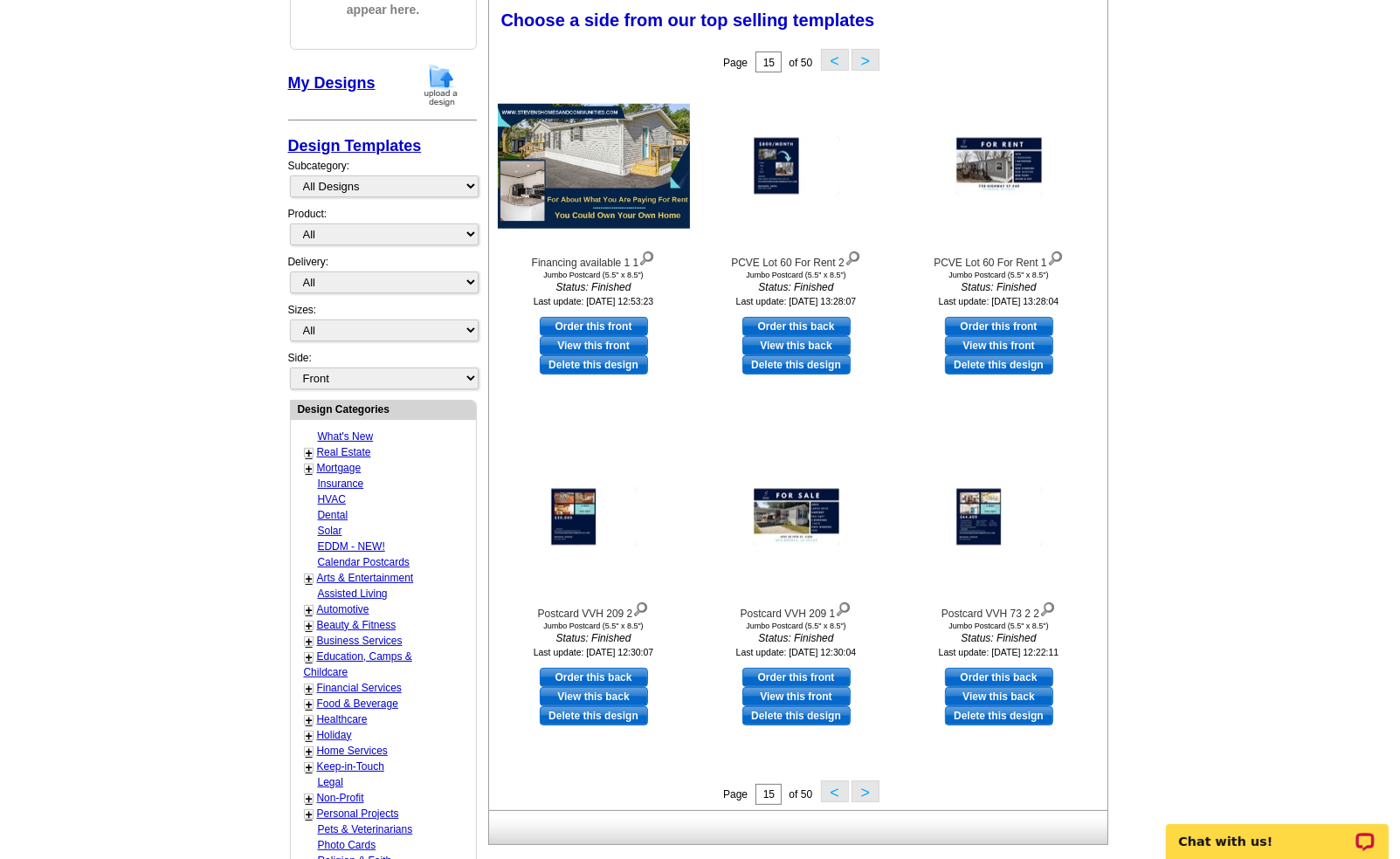
click at [865, 790] on button ">" at bounding box center [866, 792] width 28 height 22
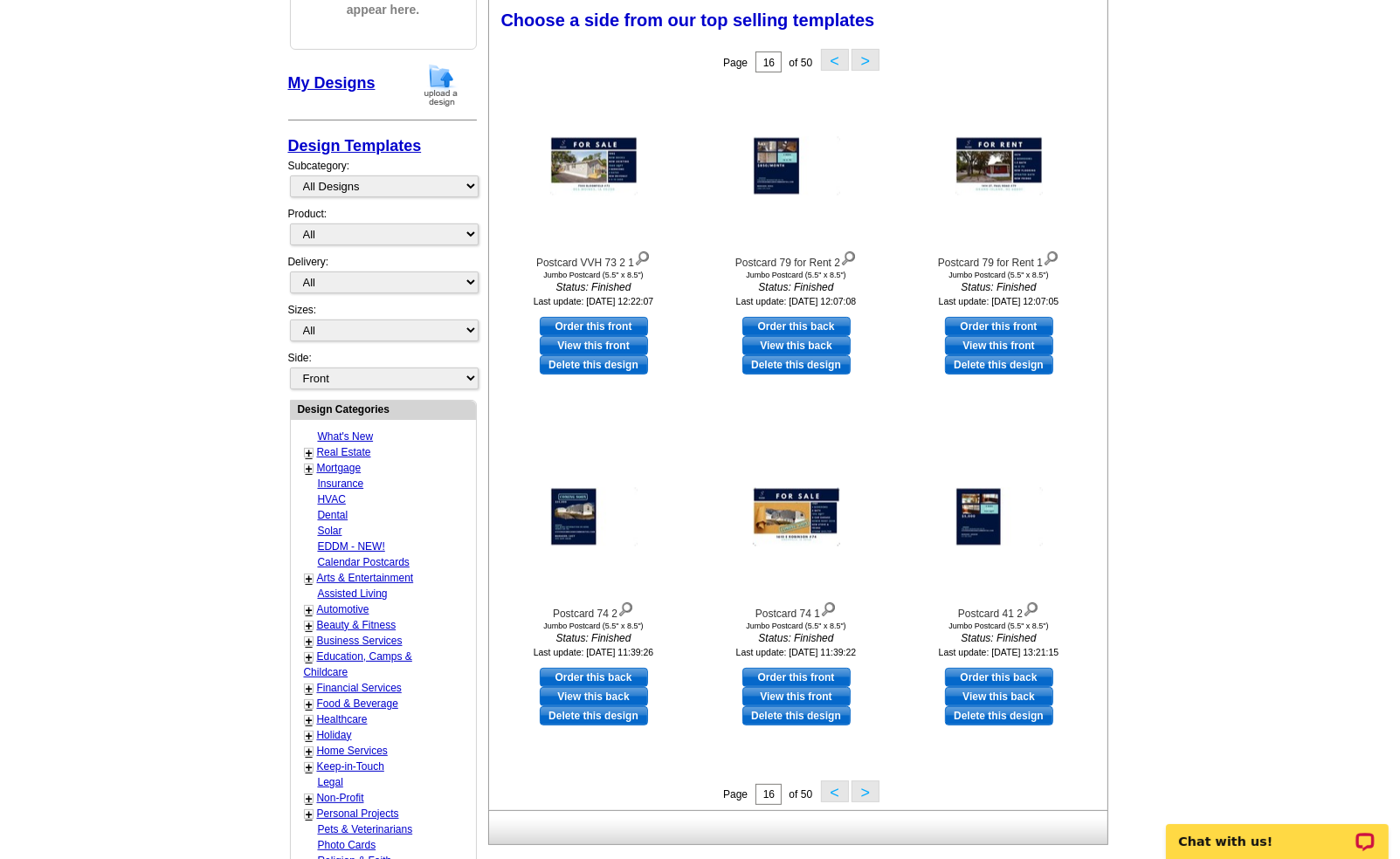
click at [865, 790] on button ">" at bounding box center [866, 792] width 28 height 22
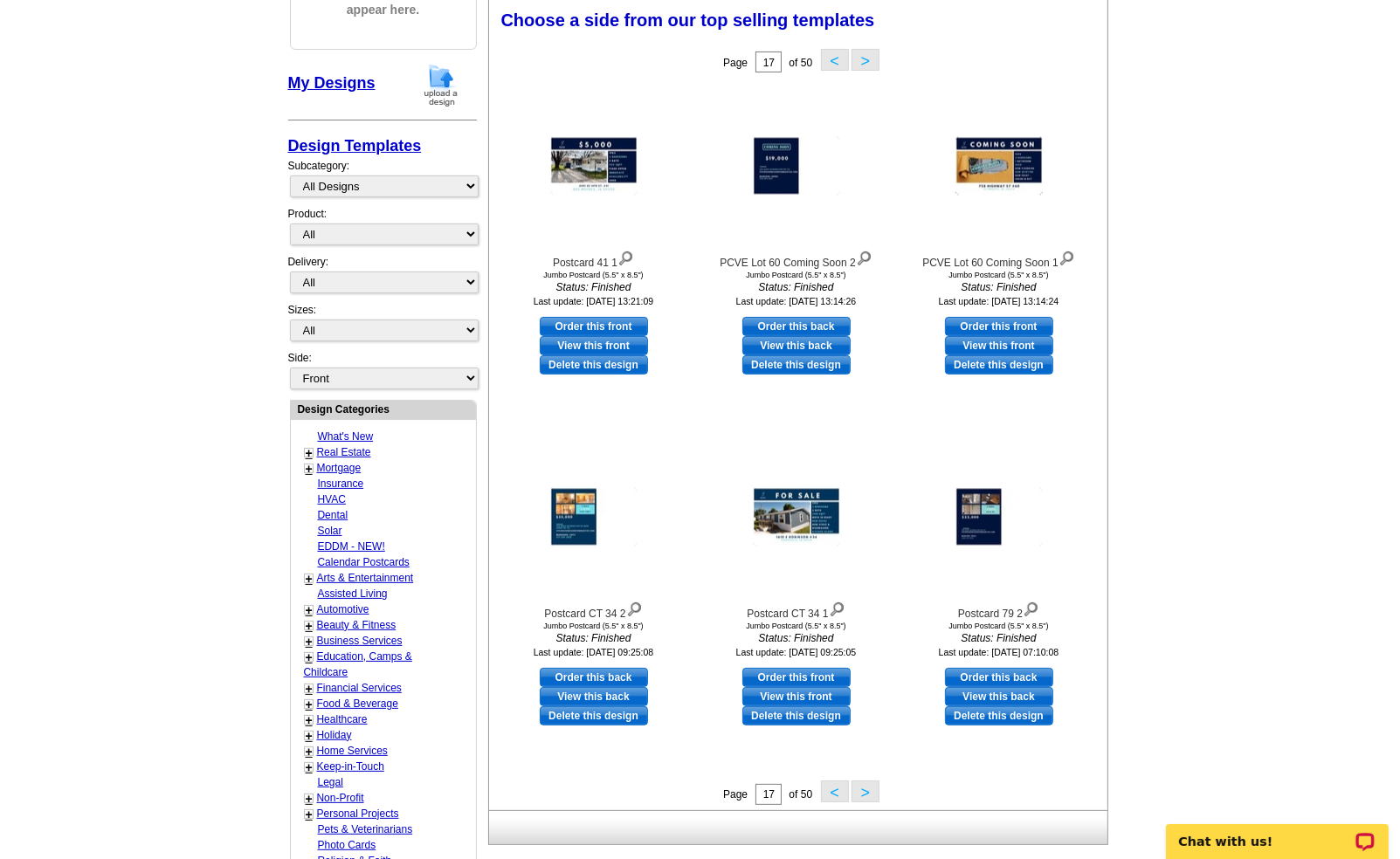
click at [865, 790] on button ">" at bounding box center [866, 792] width 28 height 22
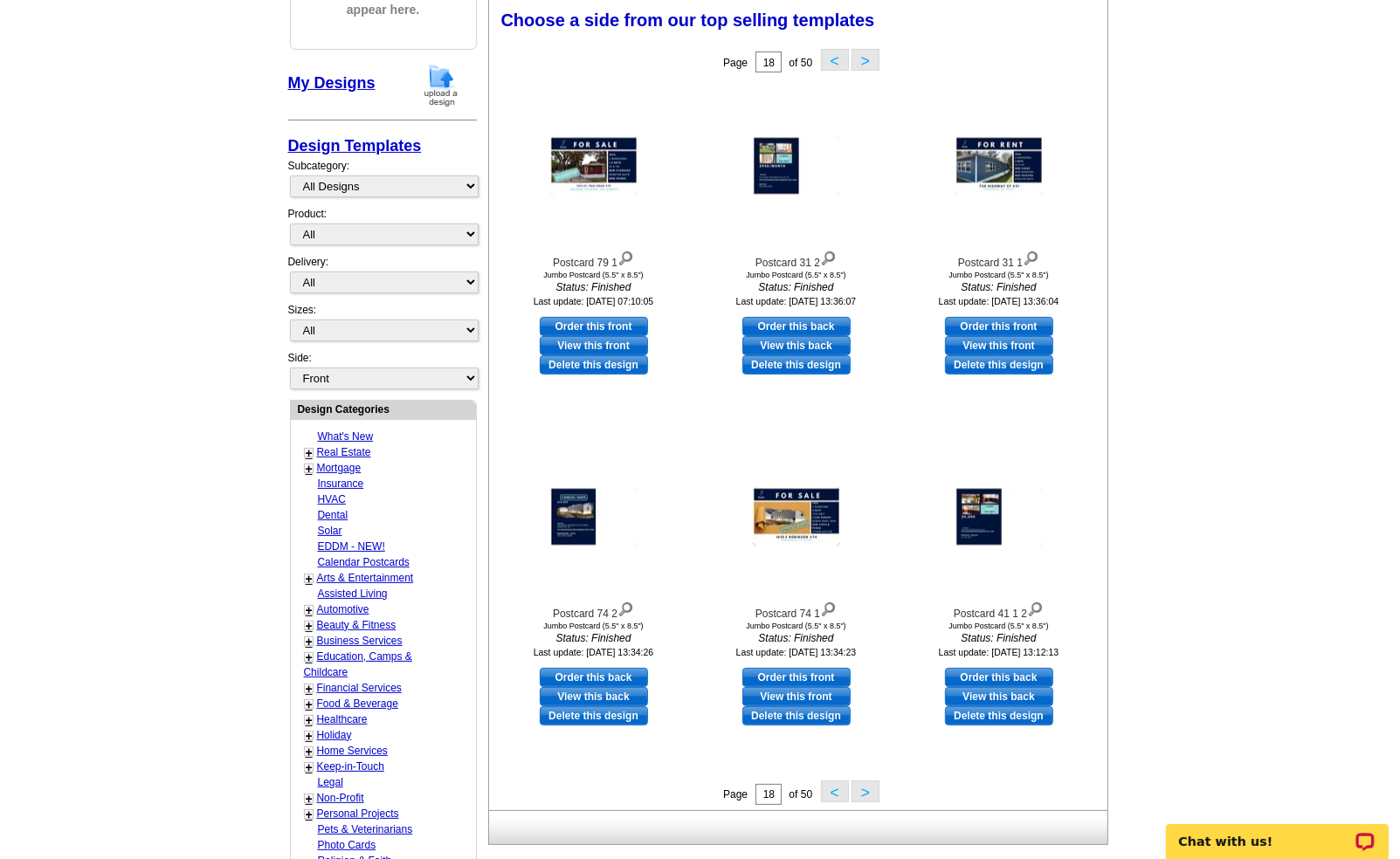
click at [865, 790] on button ">" at bounding box center [866, 792] width 28 height 22
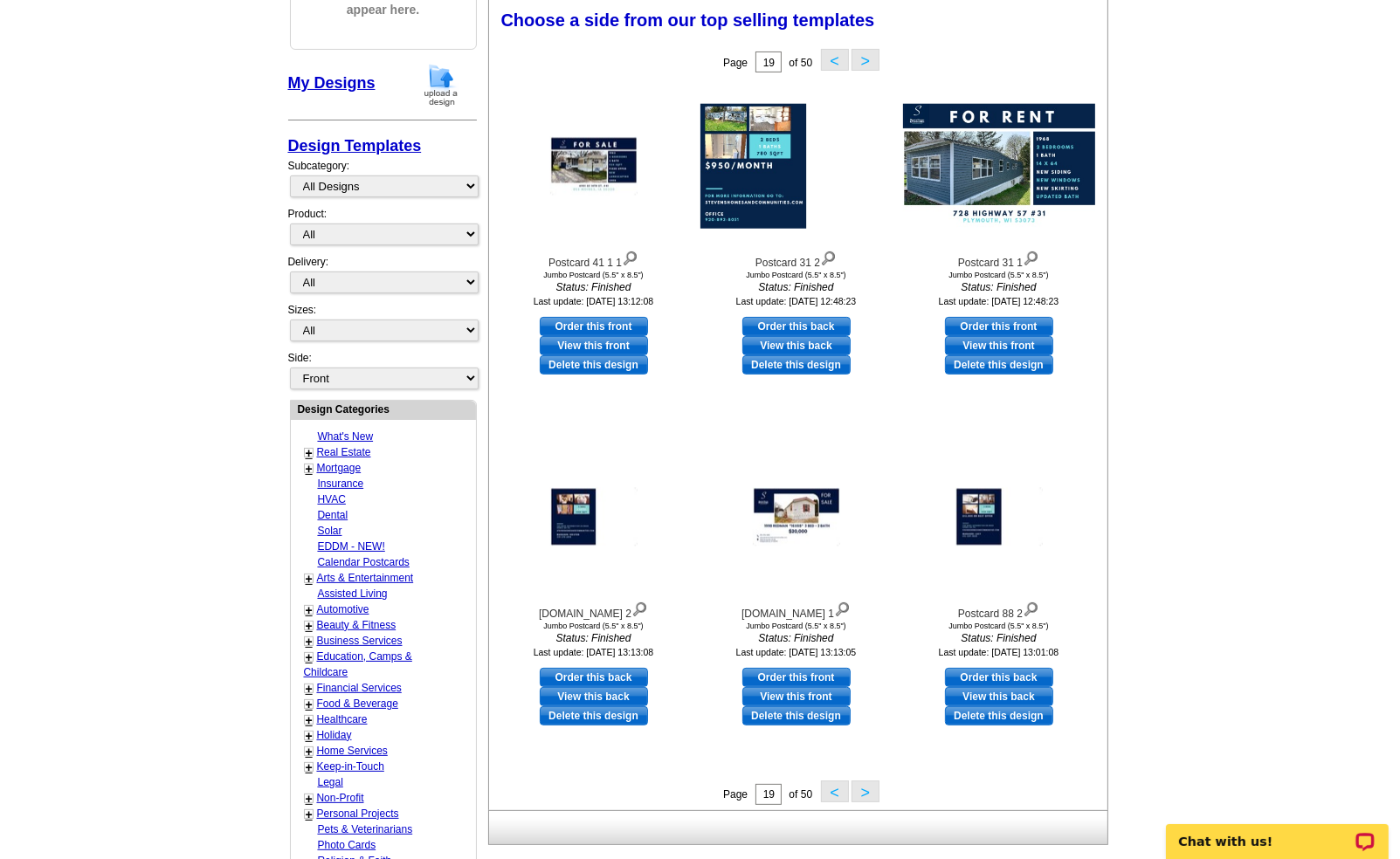
click at [865, 790] on button ">" at bounding box center [866, 792] width 28 height 22
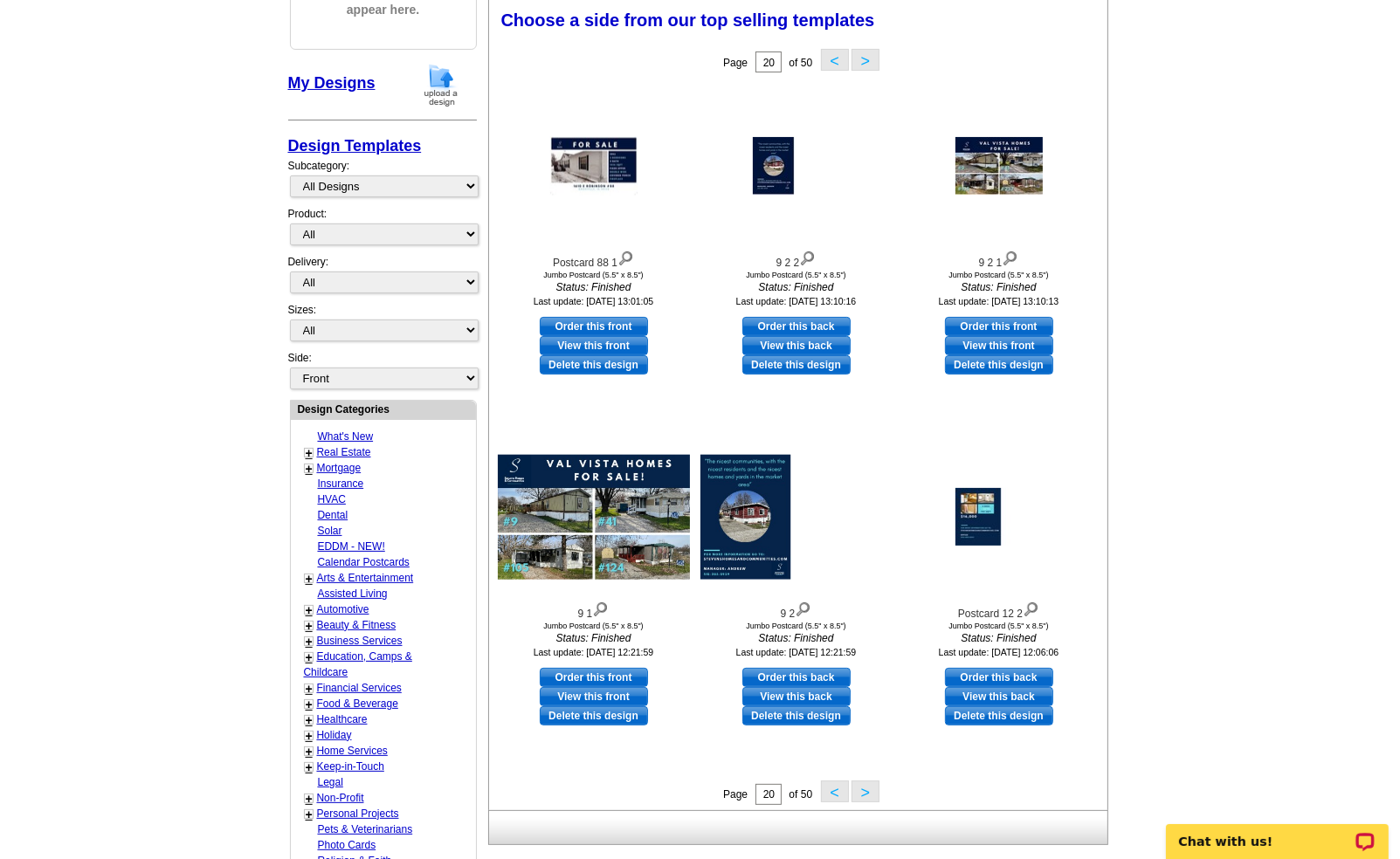
click at [865, 790] on button ">" at bounding box center [866, 792] width 28 height 22
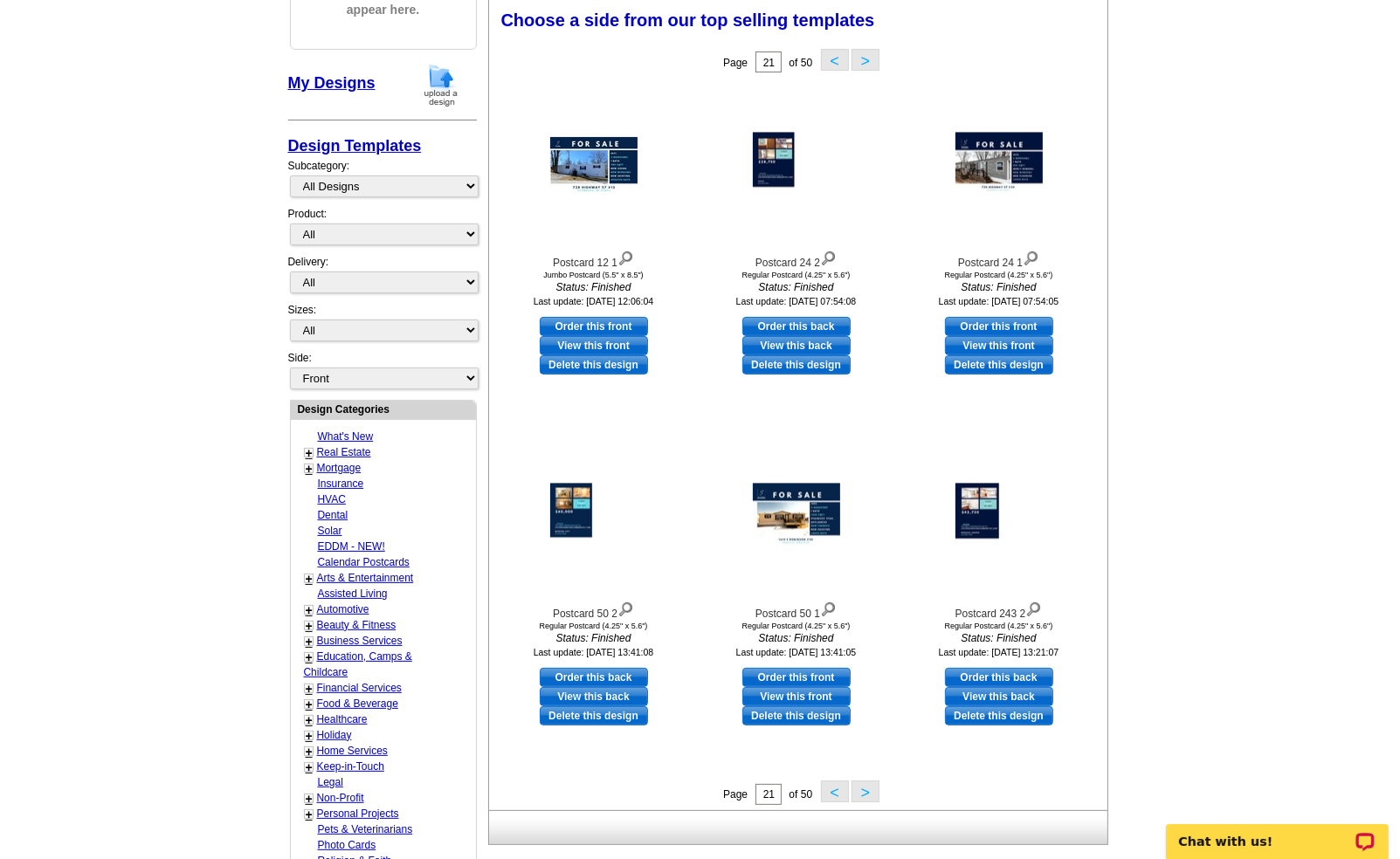
click at [865, 790] on button ">" at bounding box center [866, 792] width 28 height 22
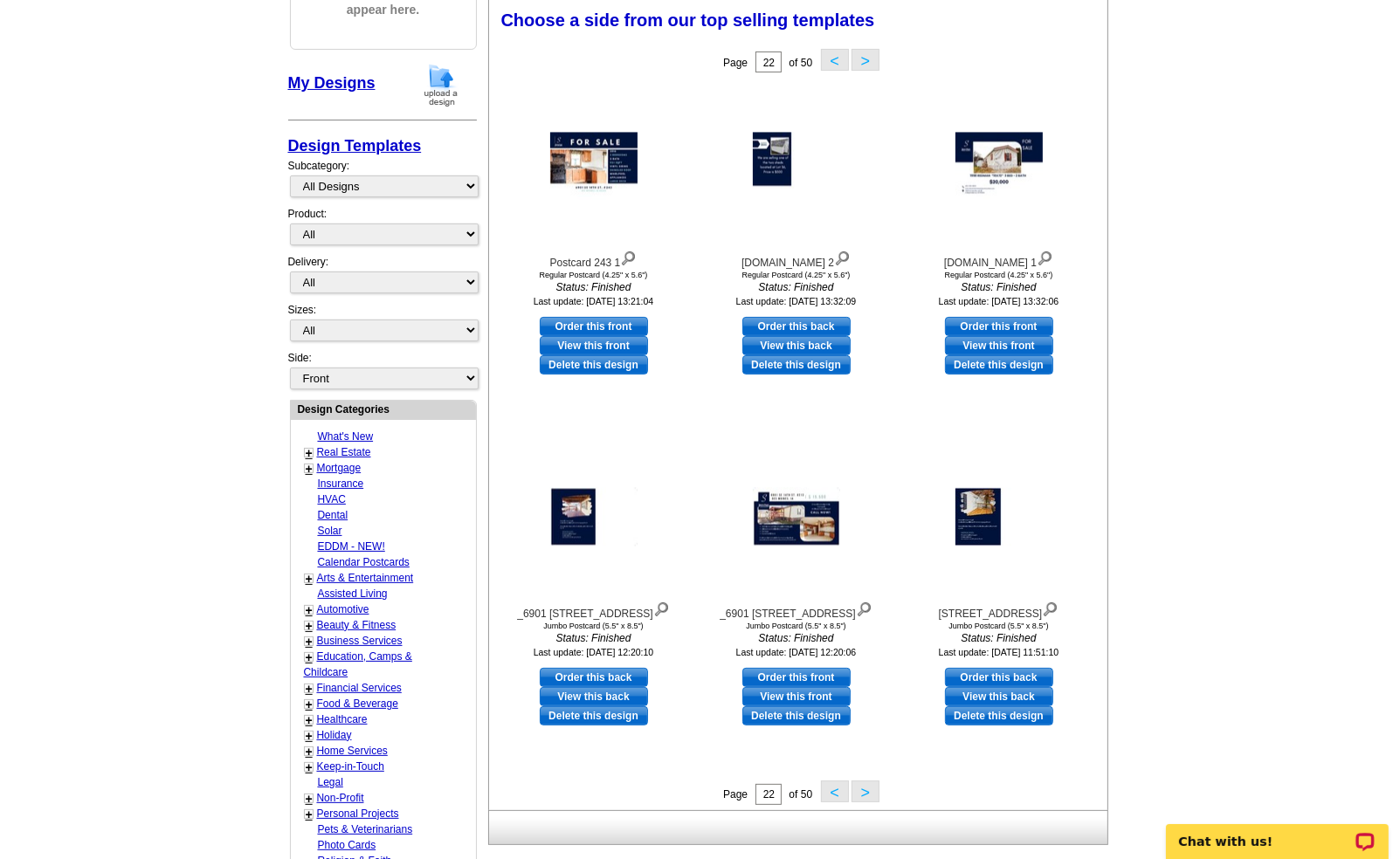
click at [860, 789] on button ">" at bounding box center [866, 792] width 28 height 22
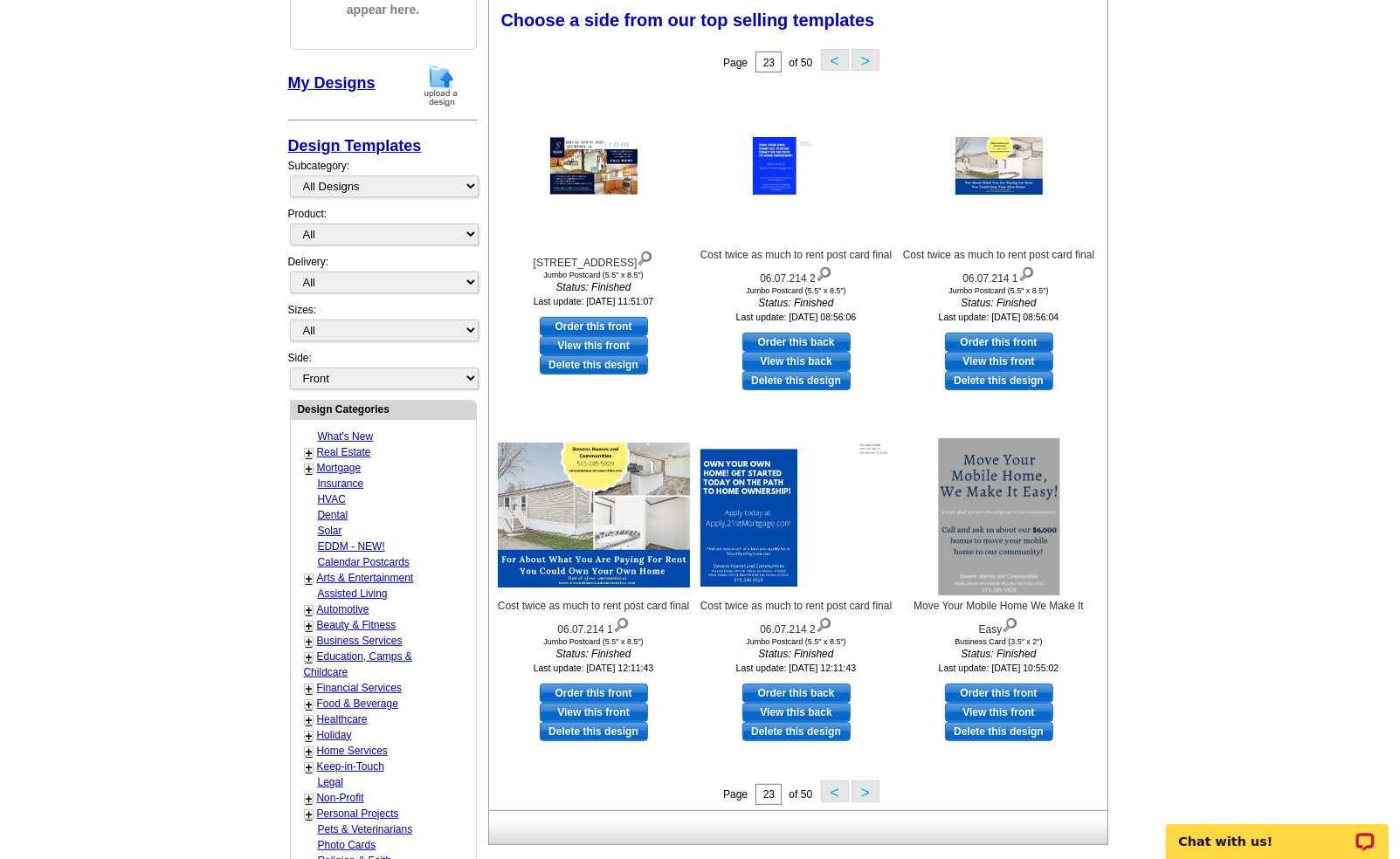
click at [860, 789] on button ">" at bounding box center [866, 792] width 28 height 22
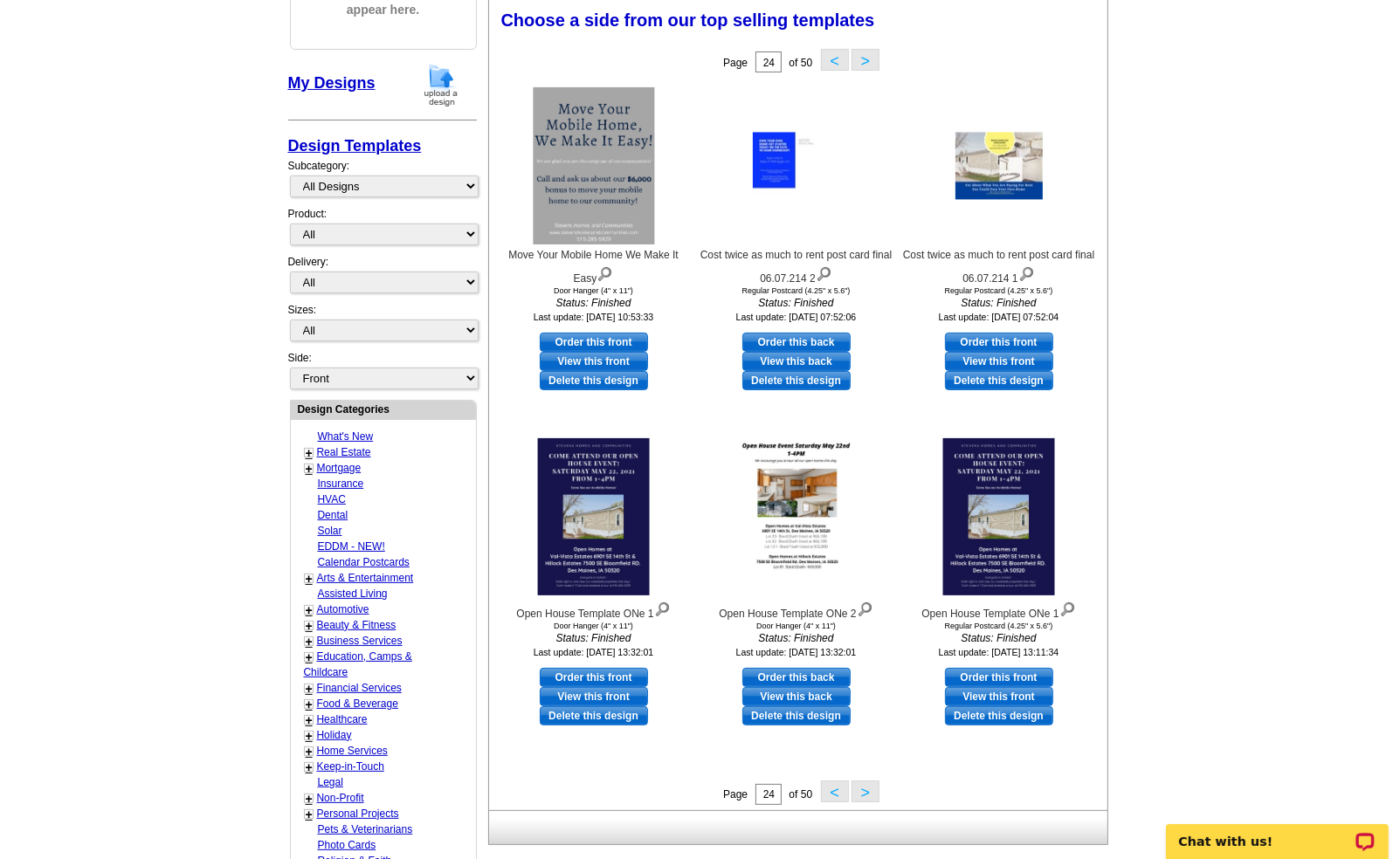
click at [860, 789] on button ">" at bounding box center [866, 792] width 28 height 22
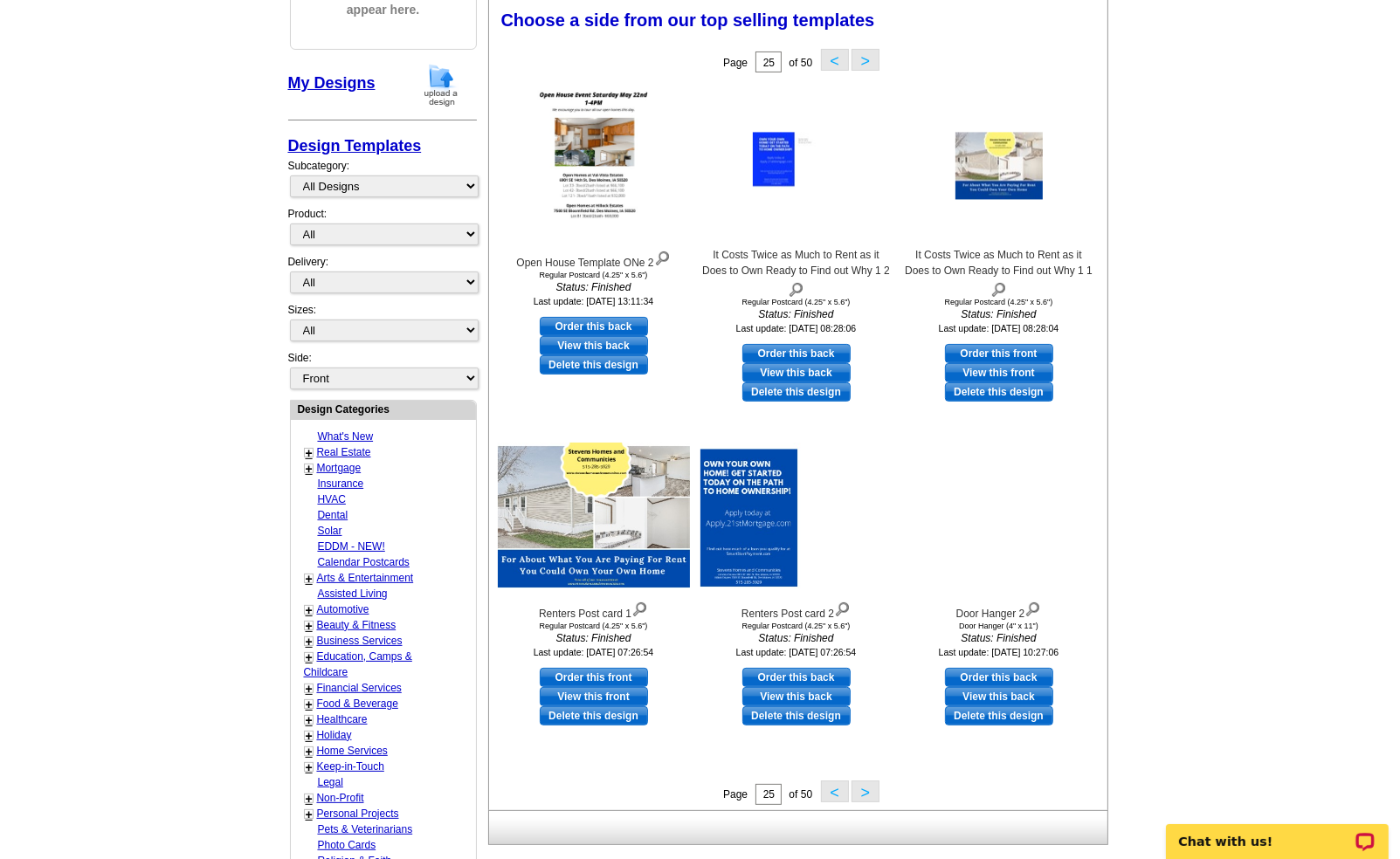
click at [860, 789] on button ">" at bounding box center [866, 792] width 28 height 22
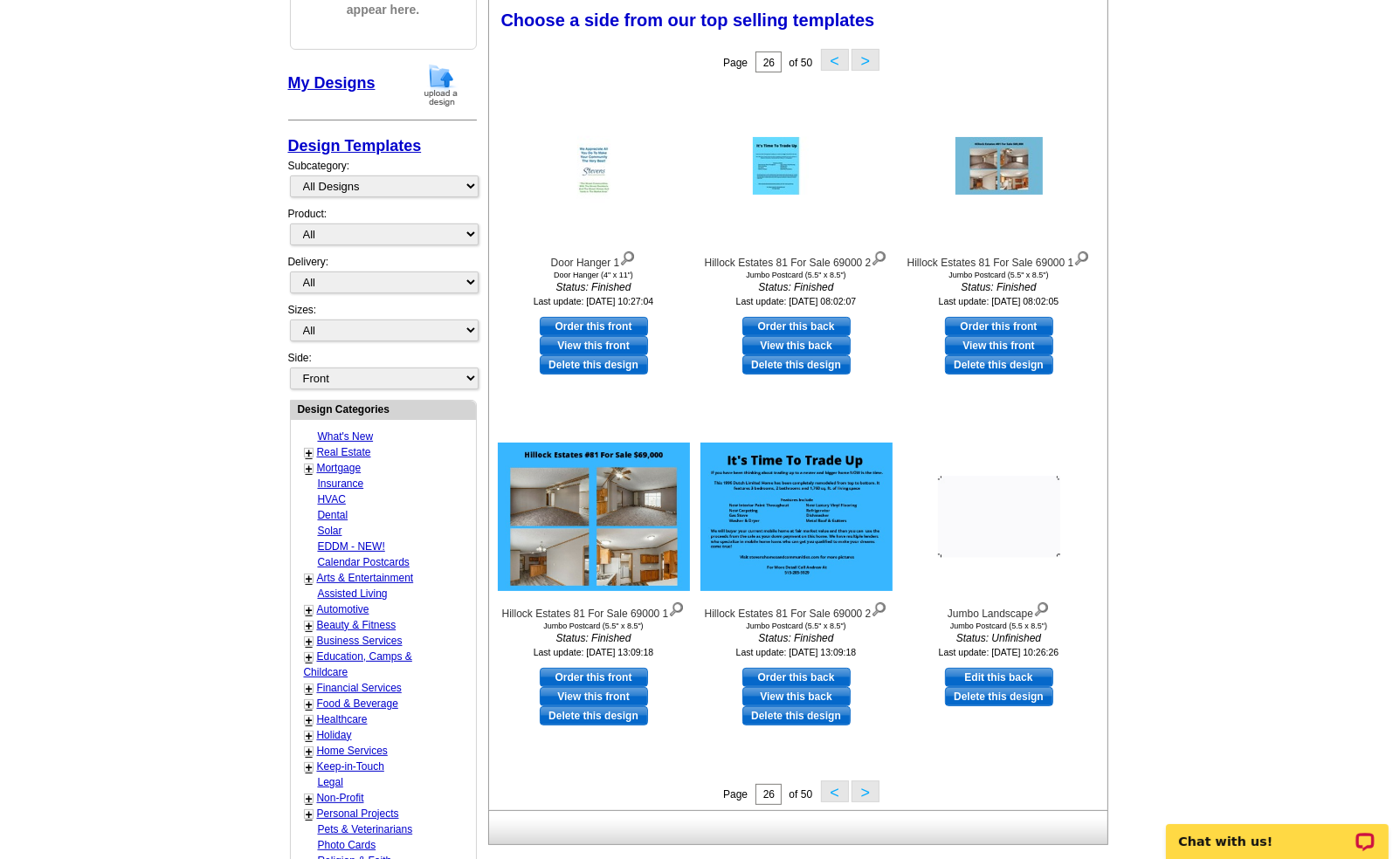
click at [860, 789] on button ">" at bounding box center [866, 792] width 28 height 22
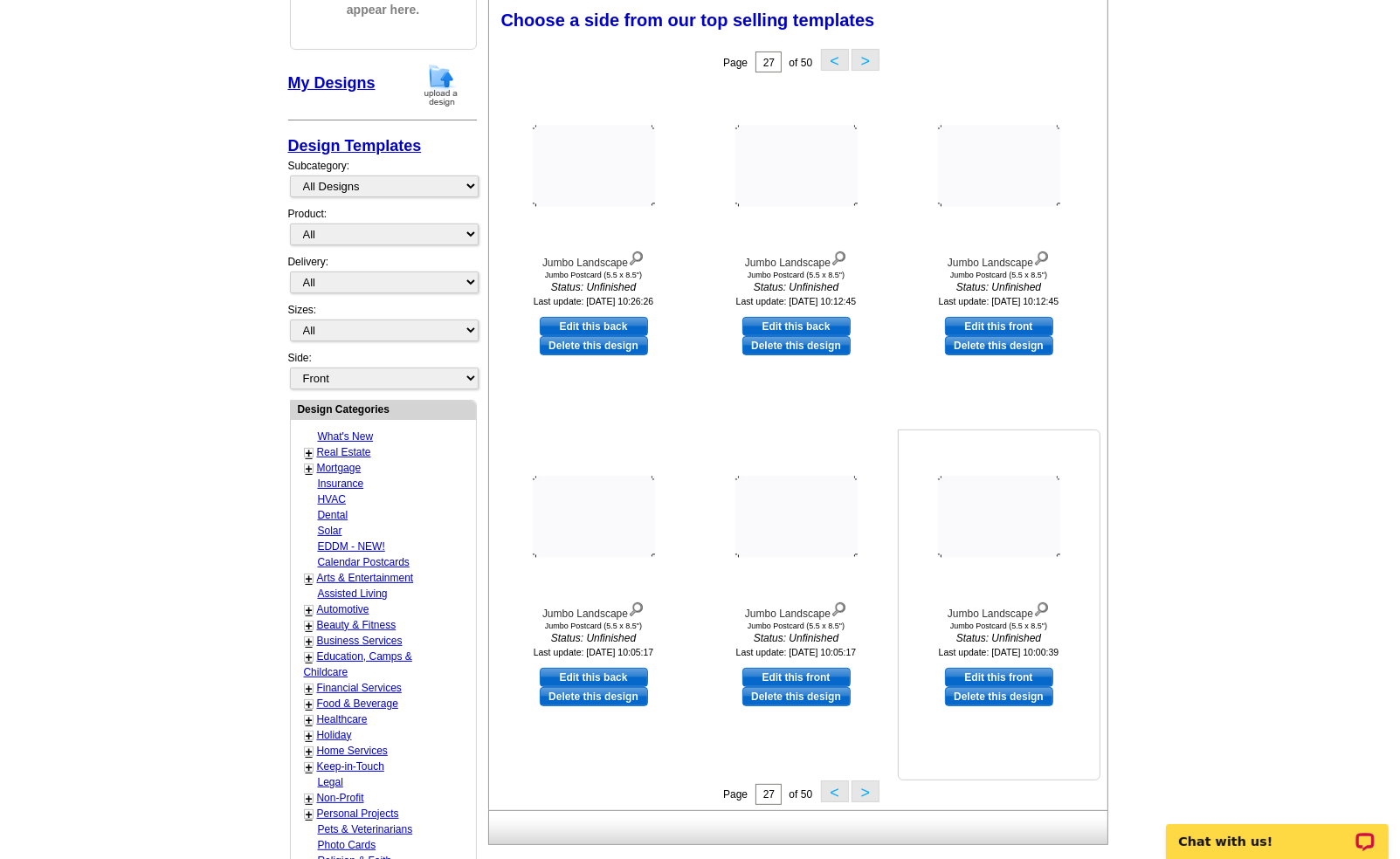
click at [987, 537] on img at bounding box center [999, 517] width 122 height 81
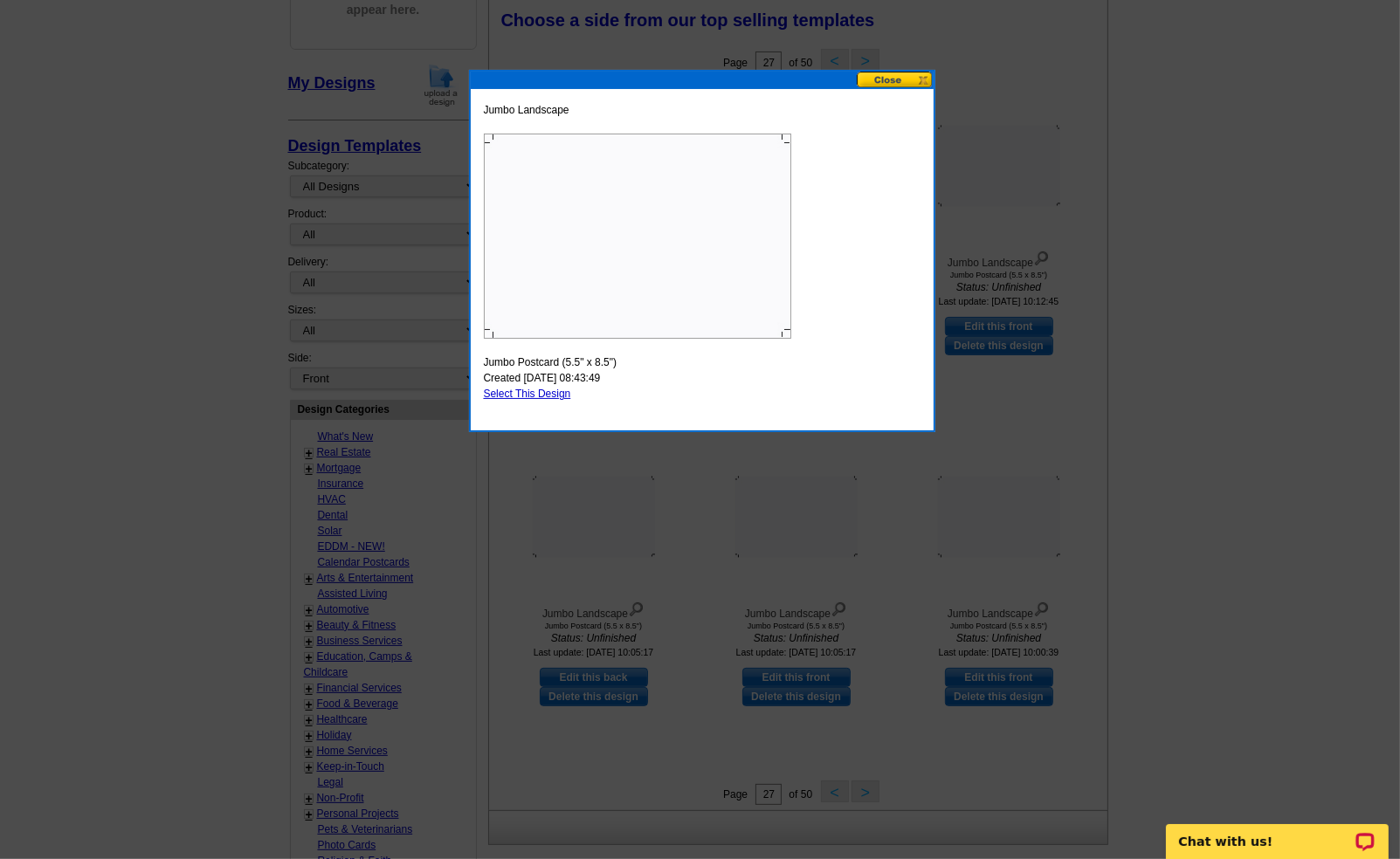
click at [887, 78] on button at bounding box center [895, 80] width 77 height 17
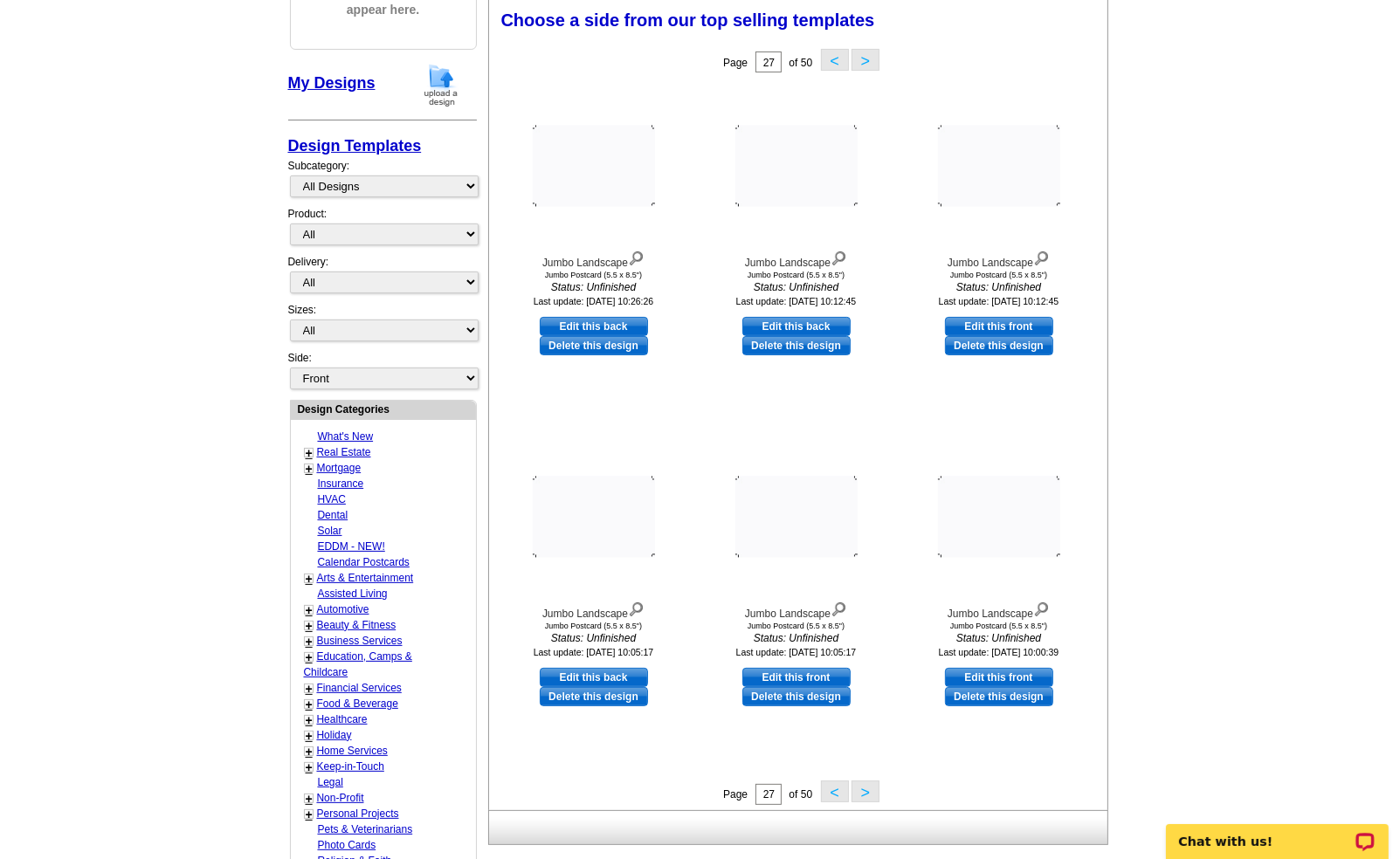
click at [862, 792] on button ">" at bounding box center [866, 792] width 28 height 22
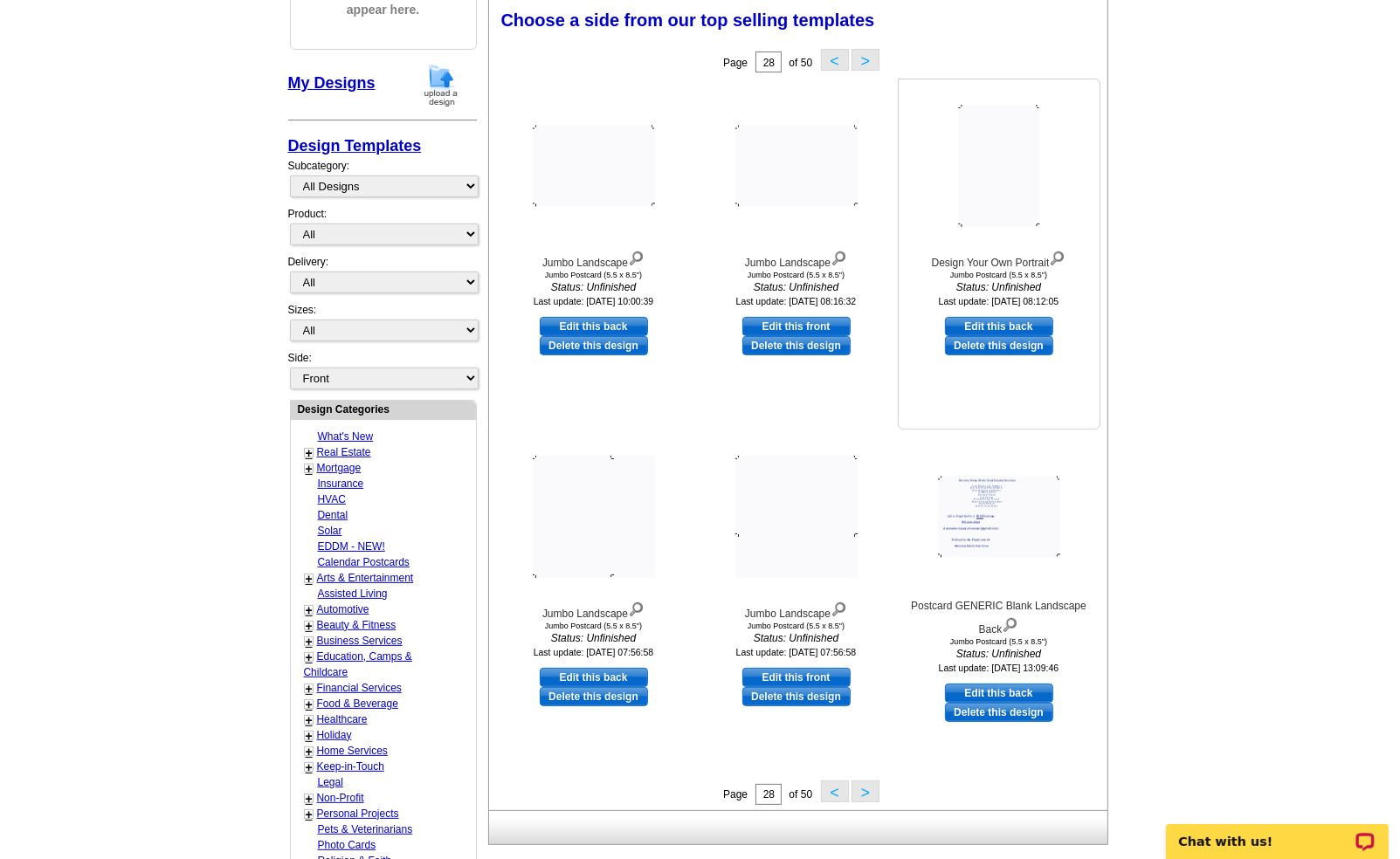
click at [979, 163] on img at bounding box center [998, 166] width 81 height 122
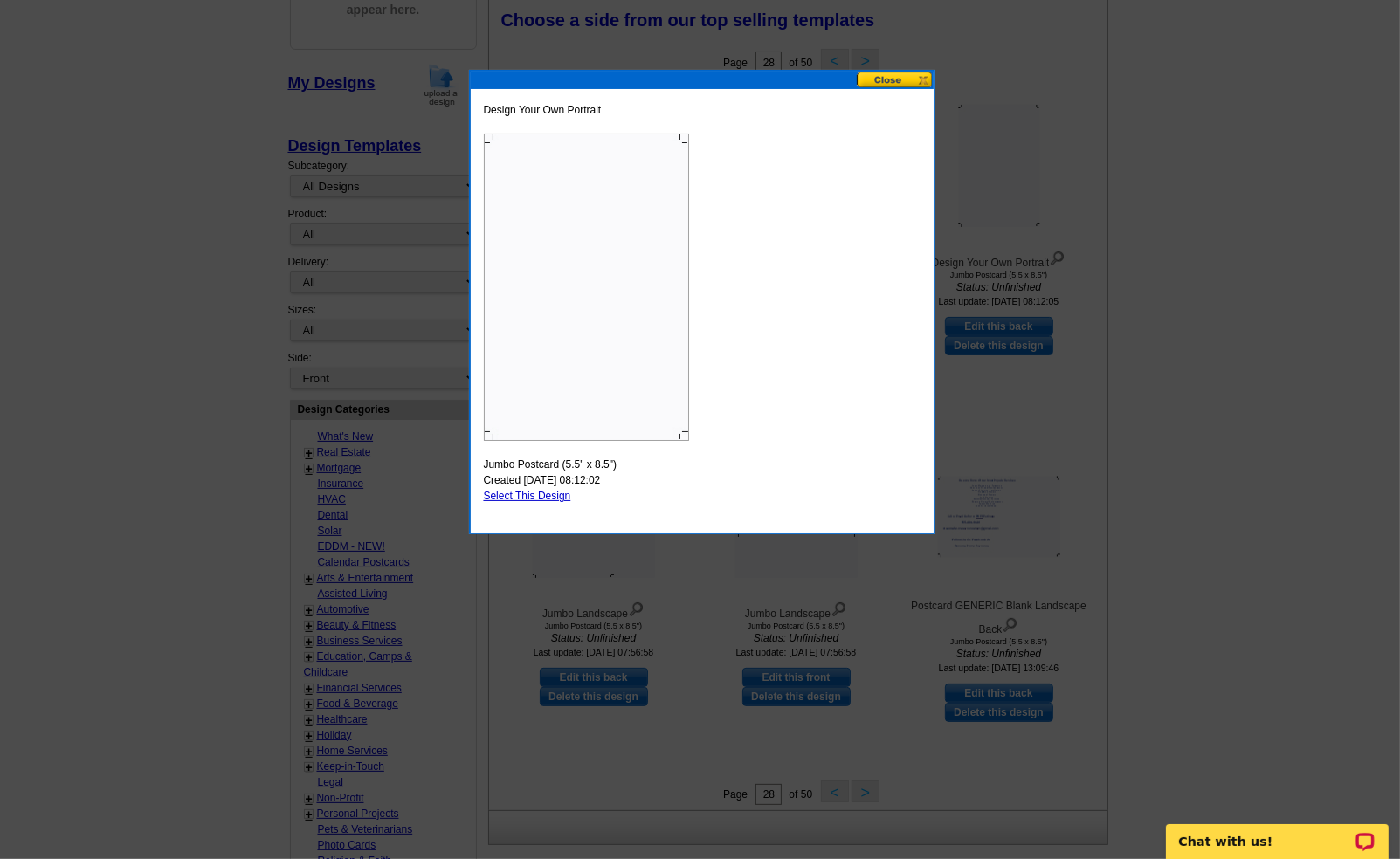
click at [517, 496] on link "Select This Design" at bounding box center [527, 496] width 87 height 12
select select "2"
select select "front"
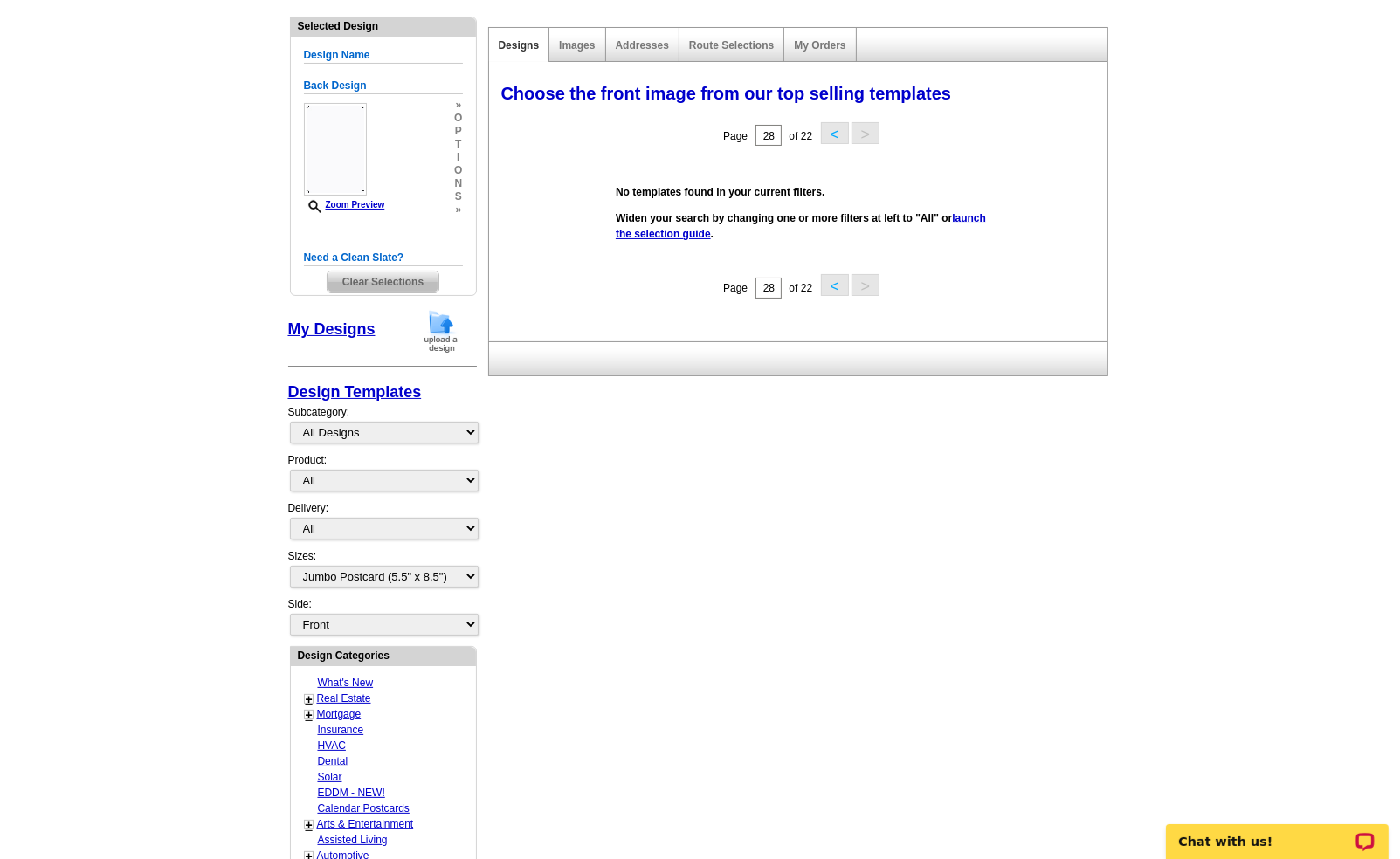
scroll to position [0, 0]
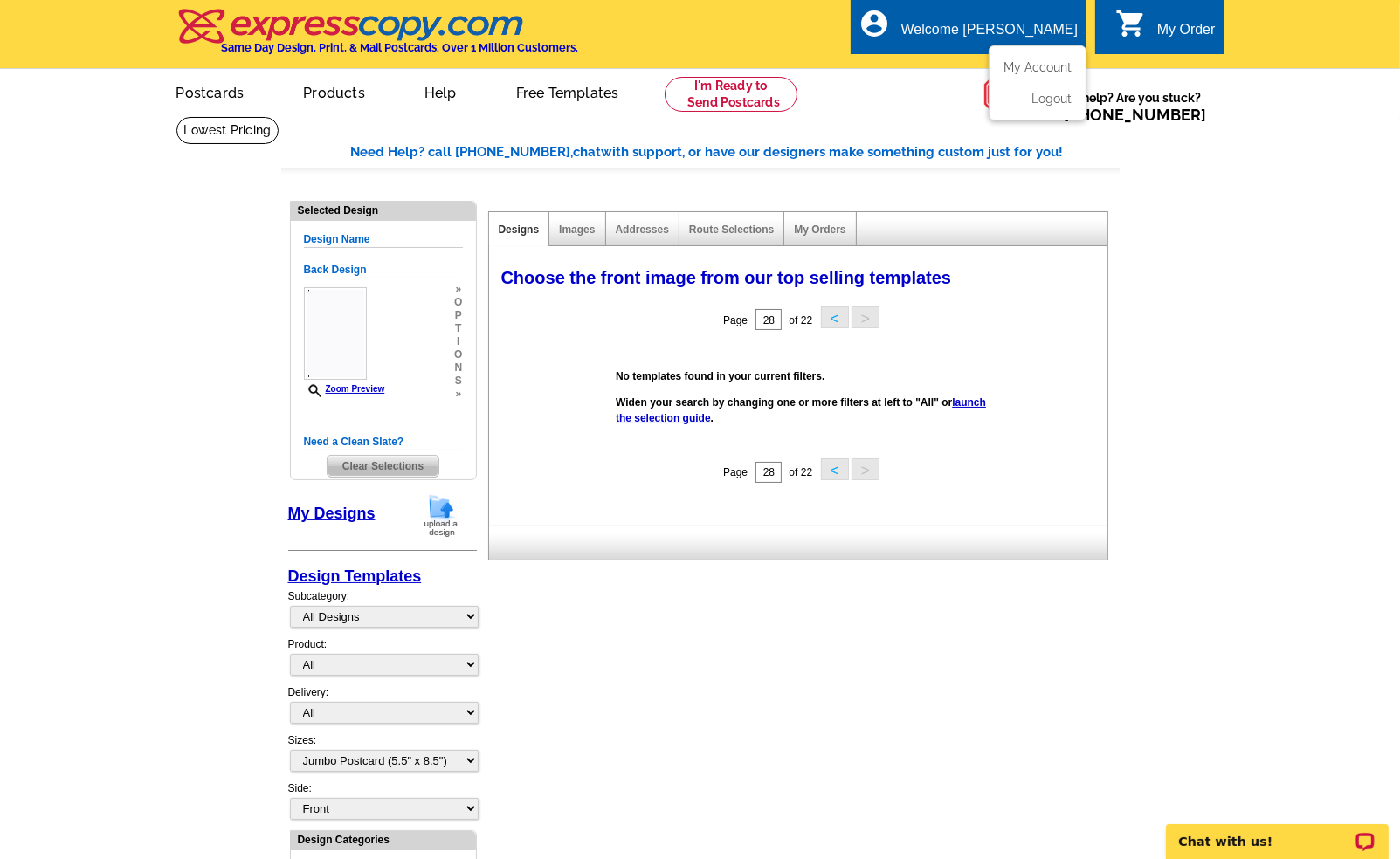
click at [1054, 35] on div "Welcome [PERSON_NAME]" at bounding box center [989, 34] width 176 height 24
click at [1043, 62] on link "My Account" at bounding box center [1034, 67] width 75 height 16
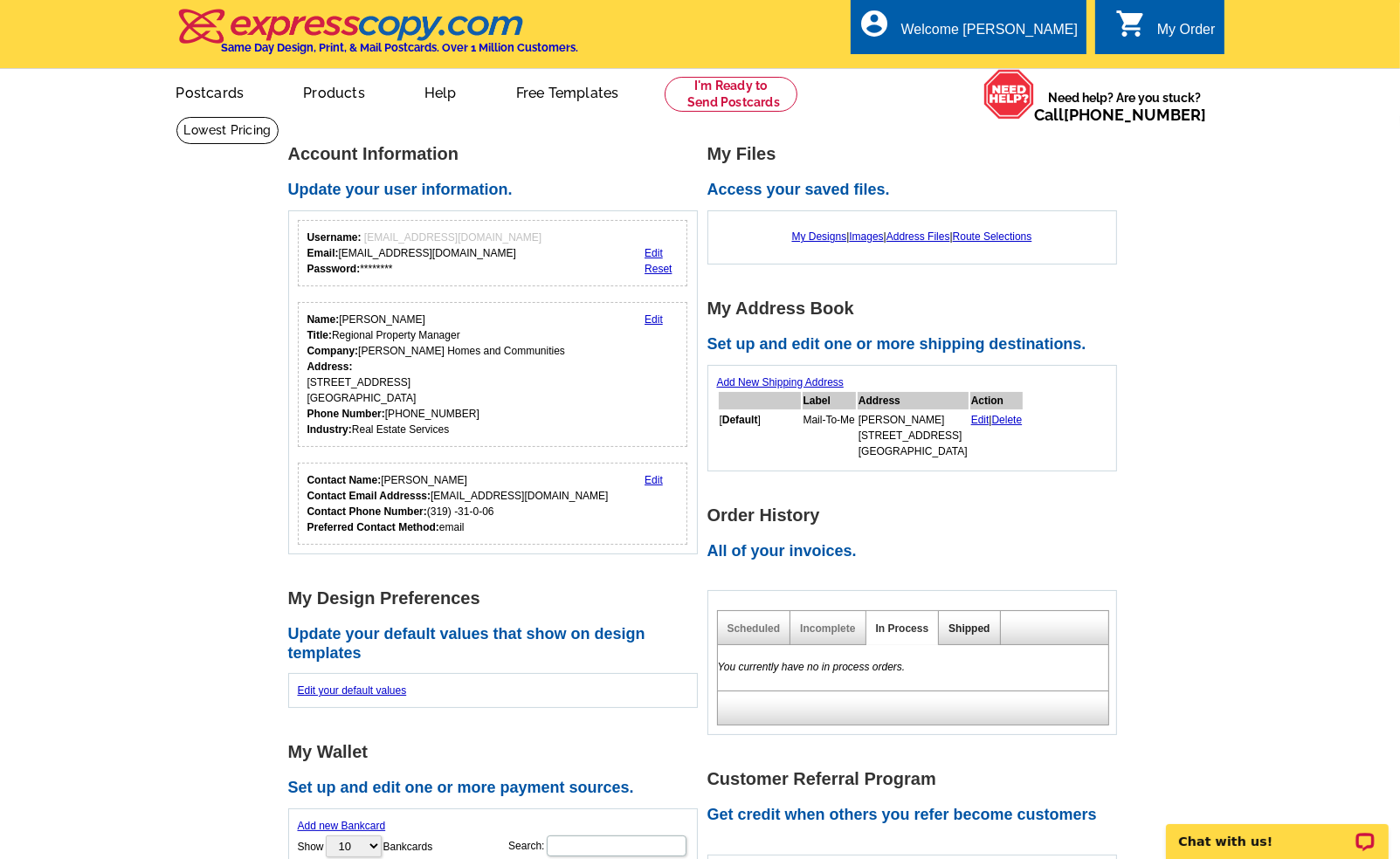
click at [970, 631] on link "Shipped" at bounding box center [969, 629] width 41 height 12
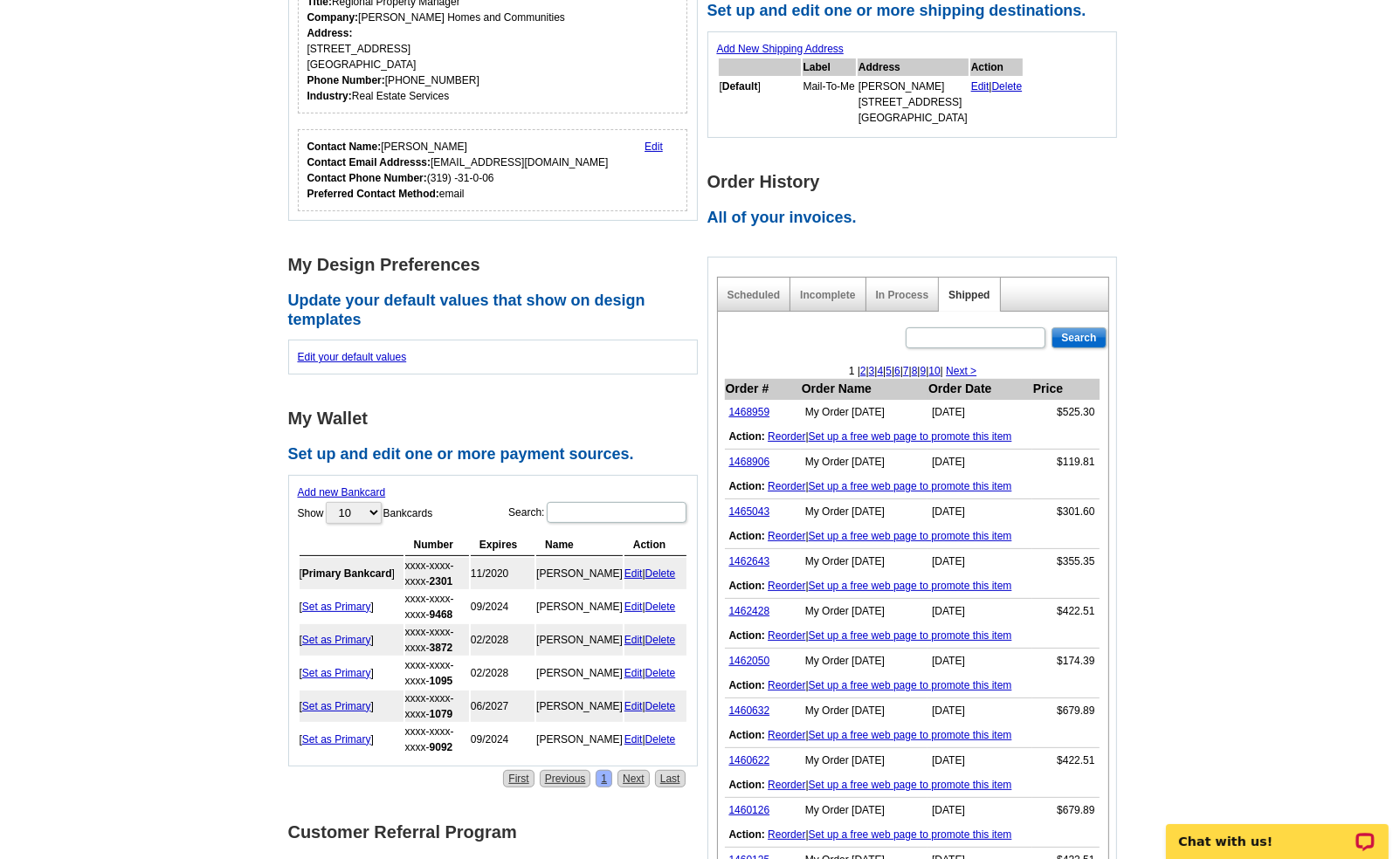
scroll to position [349, 0]
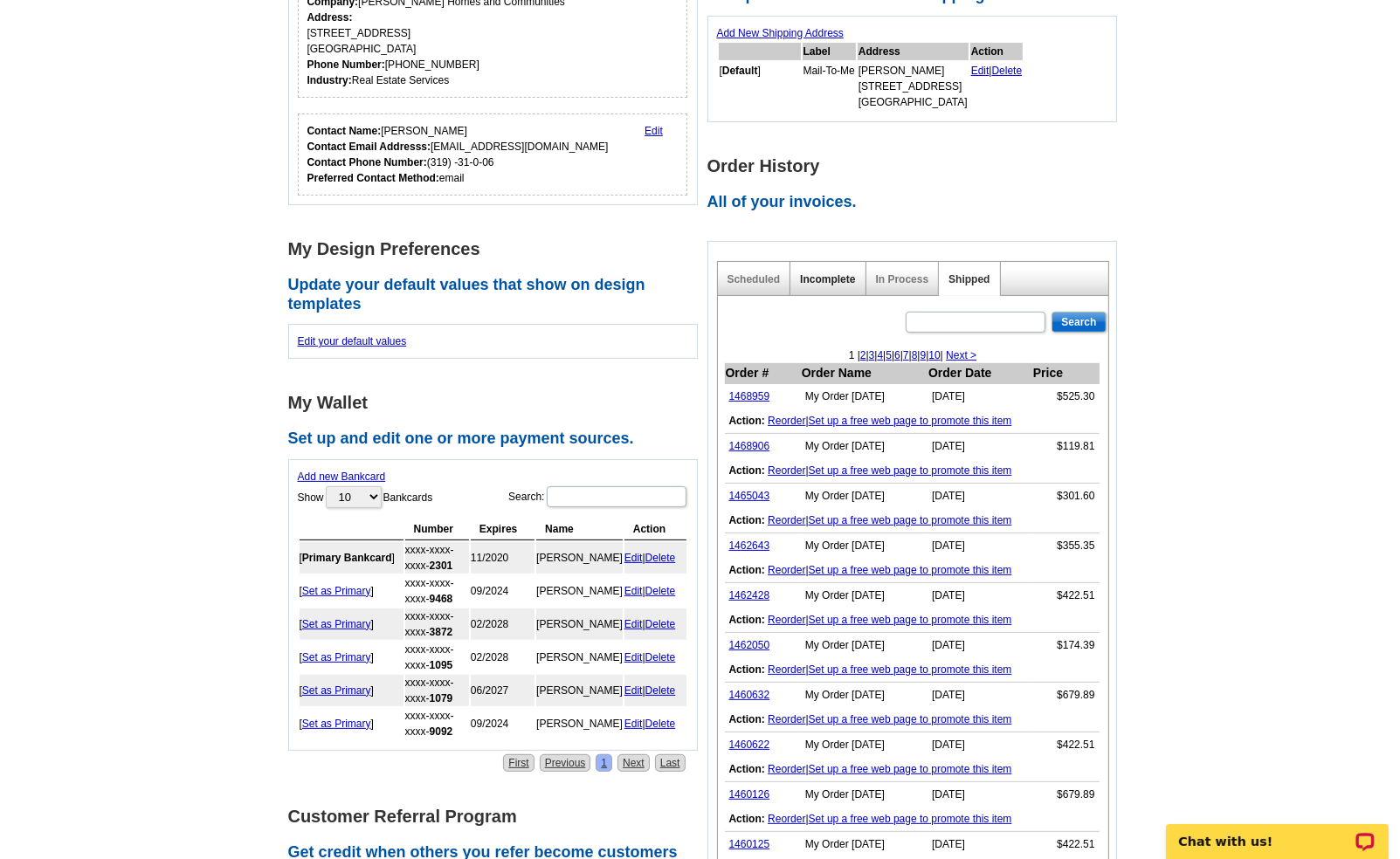
click at [849, 282] on link "Incomplete" at bounding box center [827, 279] width 55 height 12
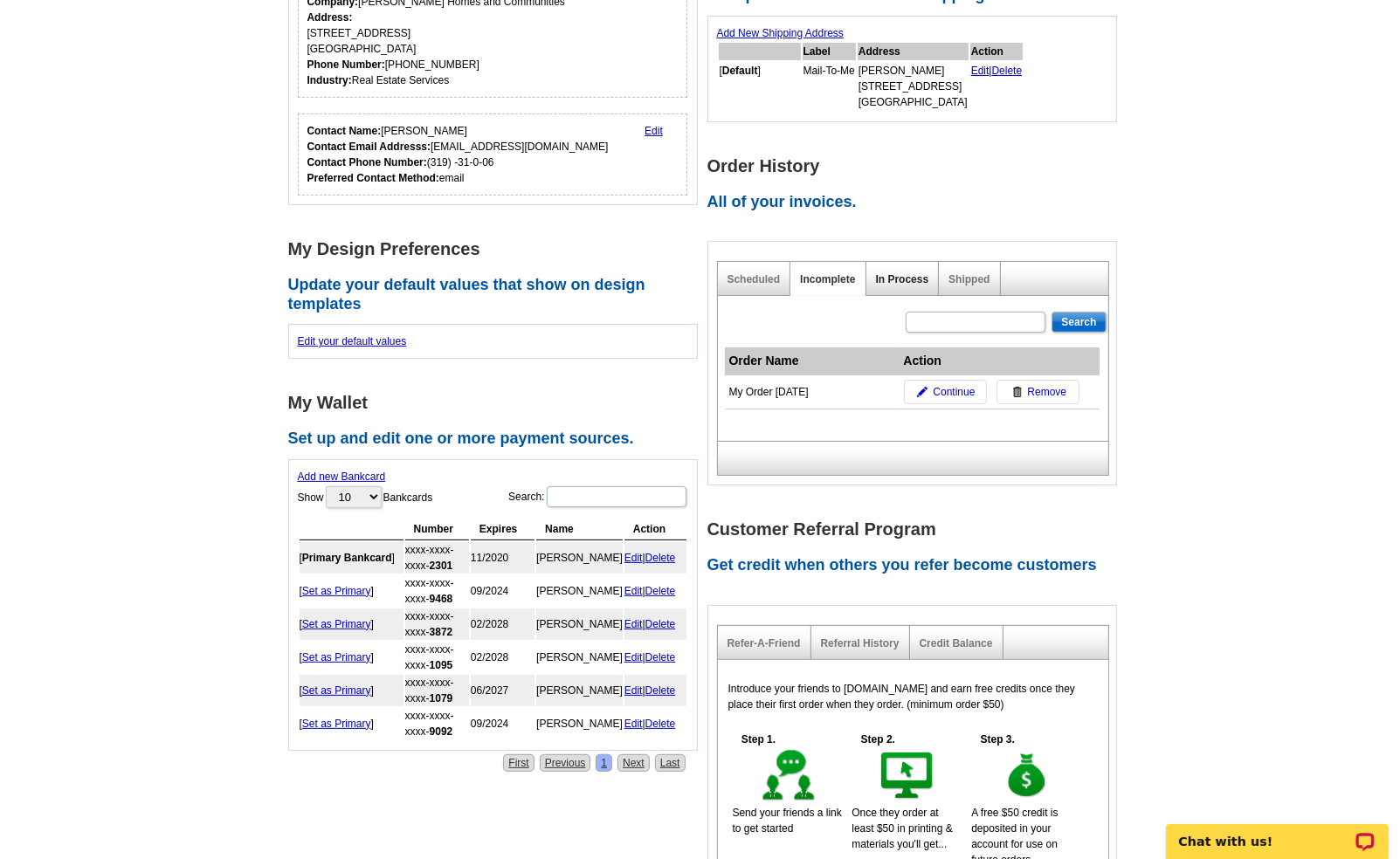
click at [884, 279] on link "In Process" at bounding box center [902, 279] width 53 height 12
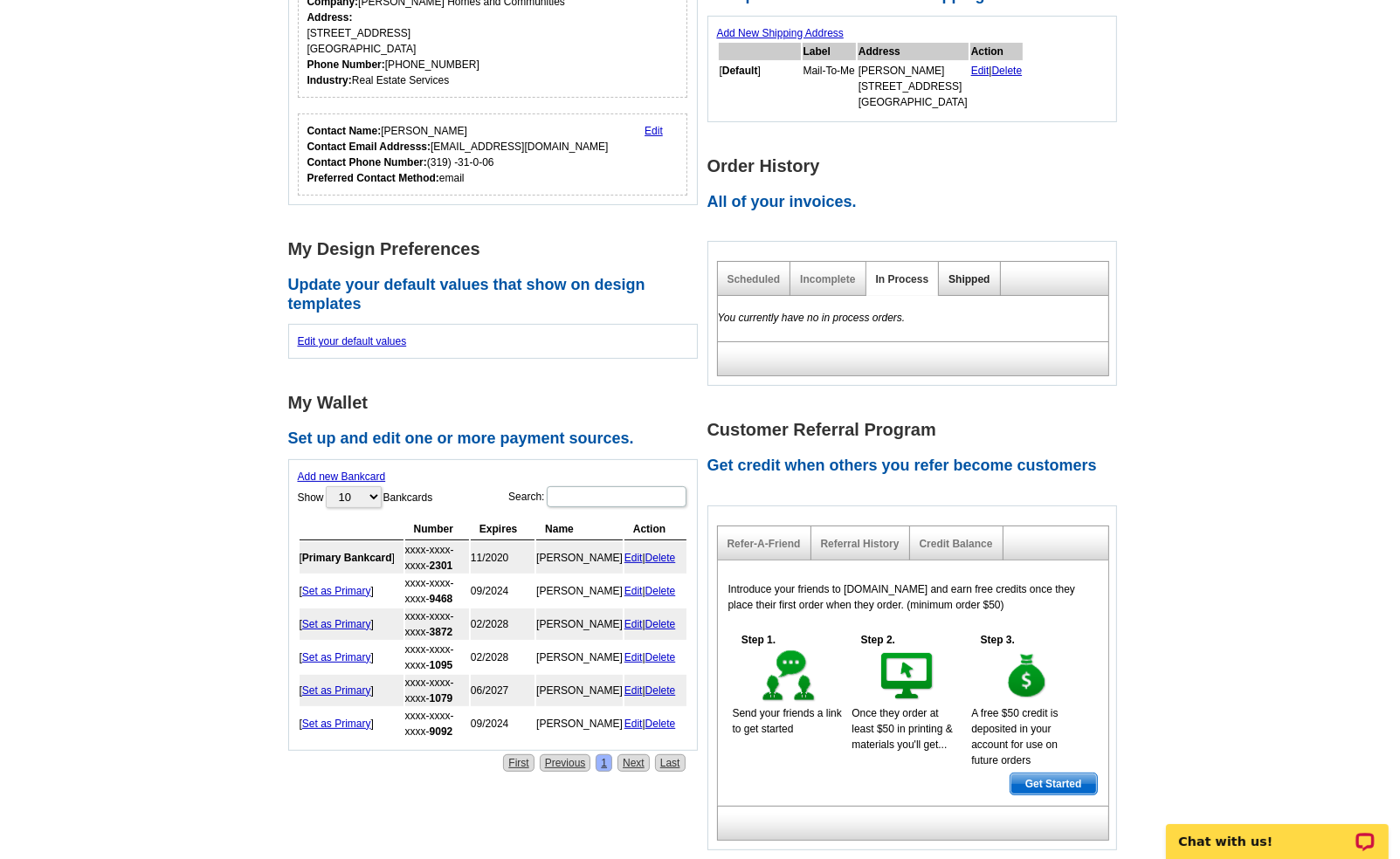
click at [961, 281] on link "Shipped" at bounding box center [969, 279] width 41 height 12
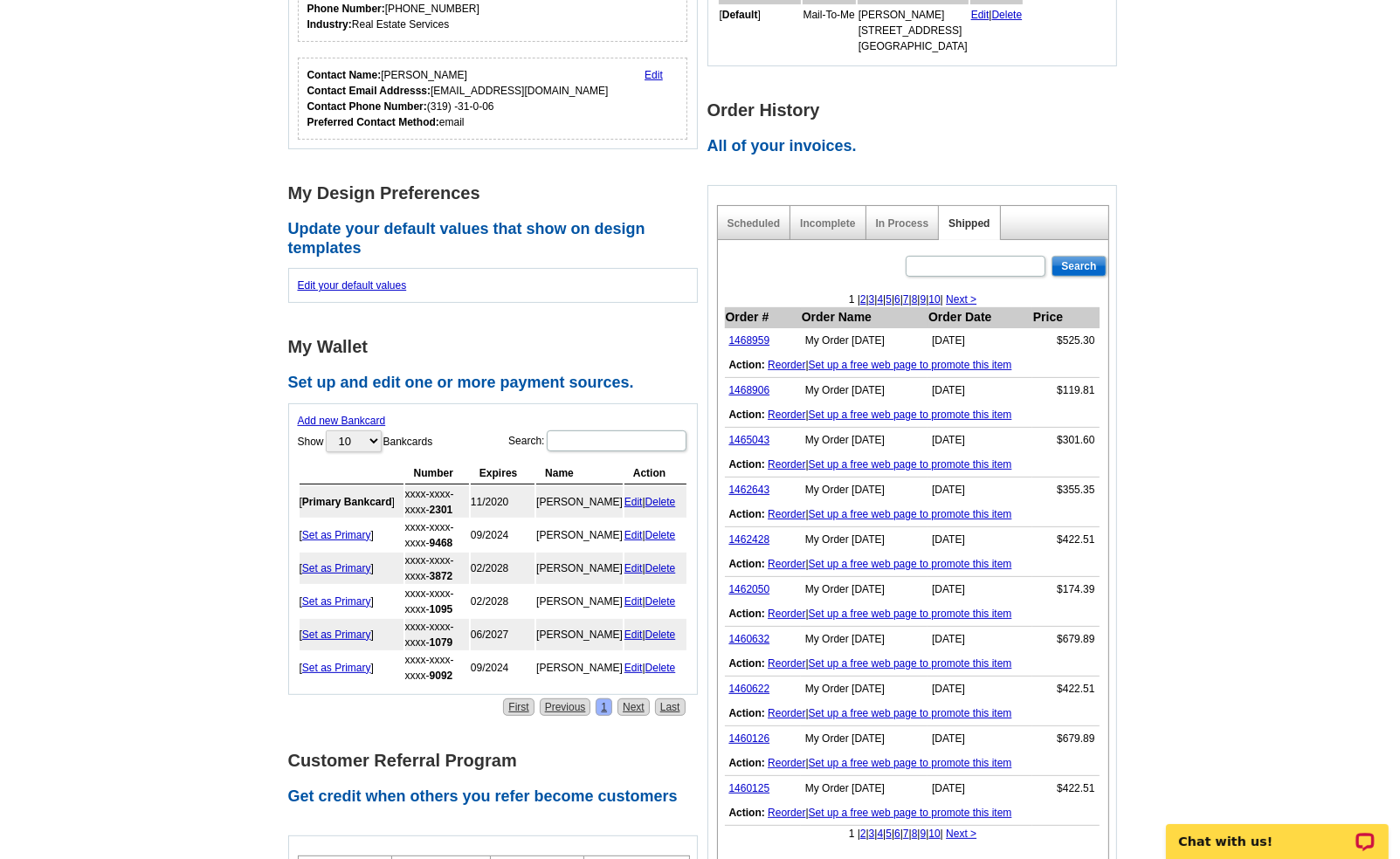
scroll to position [437, 0]
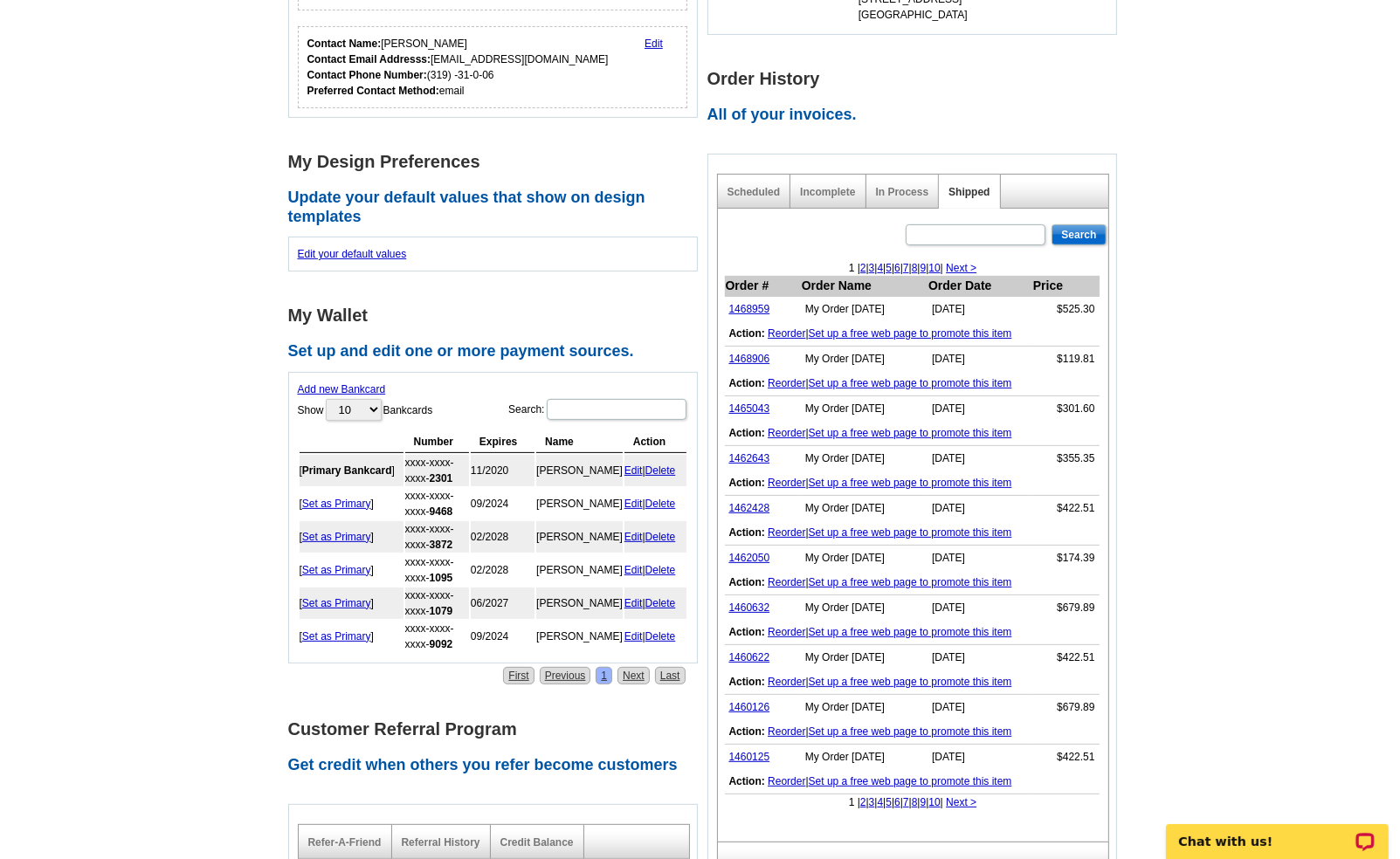
click at [940, 801] on link "10" at bounding box center [933, 803] width 11 height 12
click at [983, 799] on link "15" at bounding box center [977, 803] width 11 height 12
click at [941, 802] on link "14" at bounding box center [934, 803] width 11 height 12
click at [949, 802] on div "< Previous | 8 | 9 | 10 | 11 | 12 | 13 | 14 | 15 | 16 | 17 |" at bounding box center [913, 803] width 390 height 16
click at [927, 799] on link "13" at bounding box center [920, 803] width 11 height 12
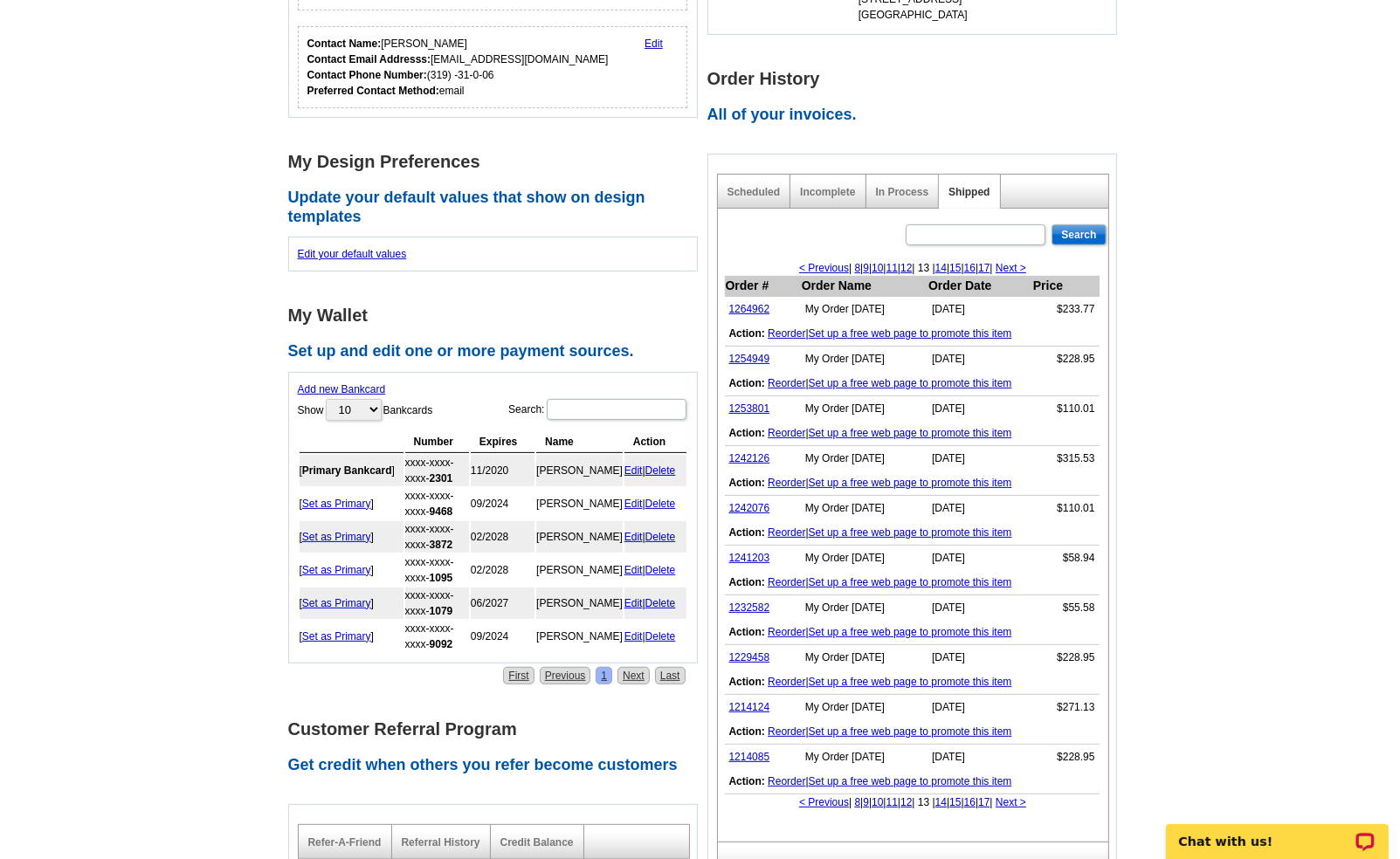
click at [909, 801] on link "12" at bounding box center [906, 803] width 11 height 12
click at [887, 800] on link "11" at bounding box center [892, 803] width 11 height 12
click at [737, 702] on link "1301279" at bounding box center [749, 707] width 41 height 12
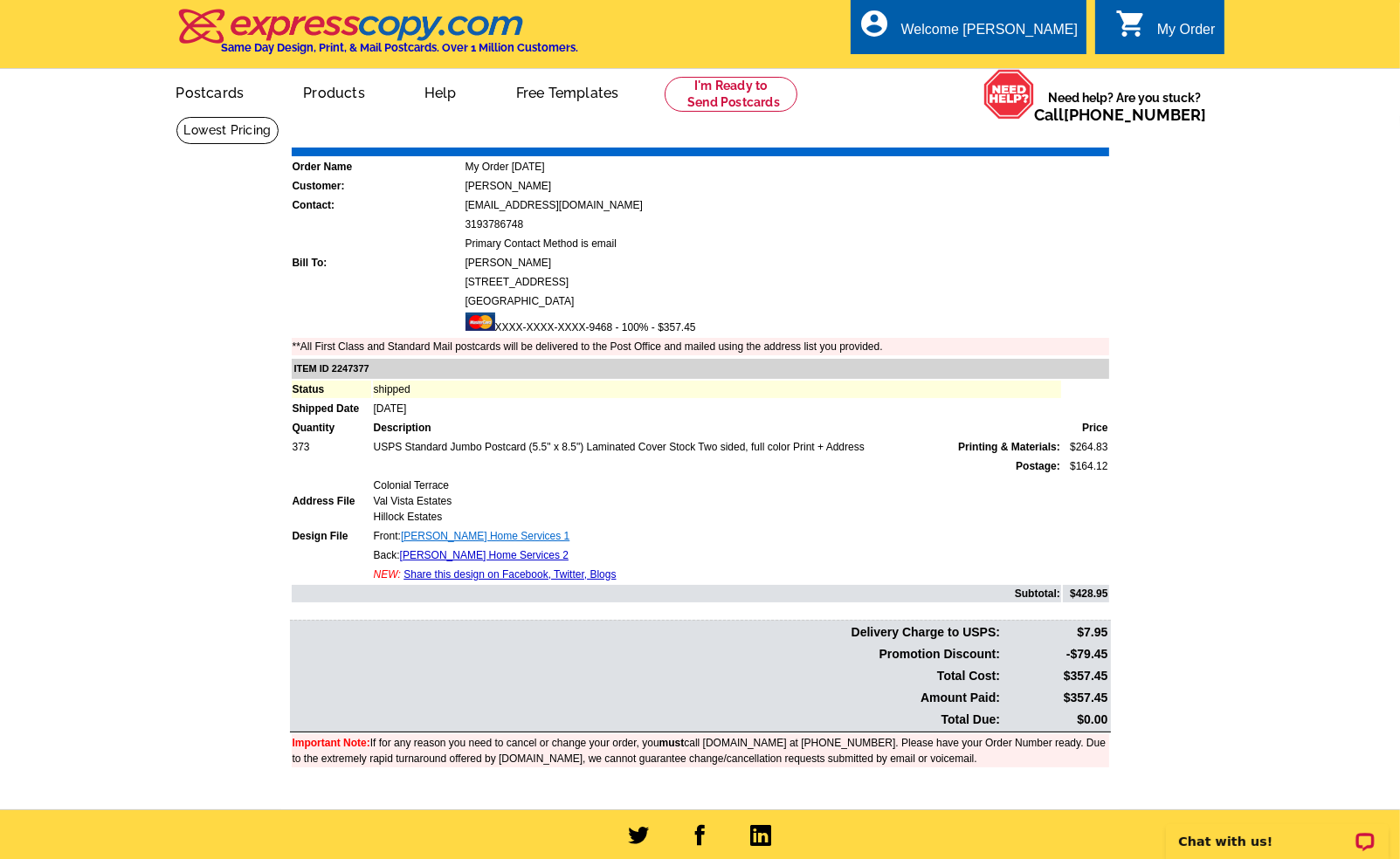
click at [419, 530] on link "[PERSON_NAME] Home Services 1" at bounding box center [485, 536] width 169 height 12
click at [481, 549] on link "[PERSON_NAME] Home Services 2" at bounding box center [484, 555] width 169 height 12
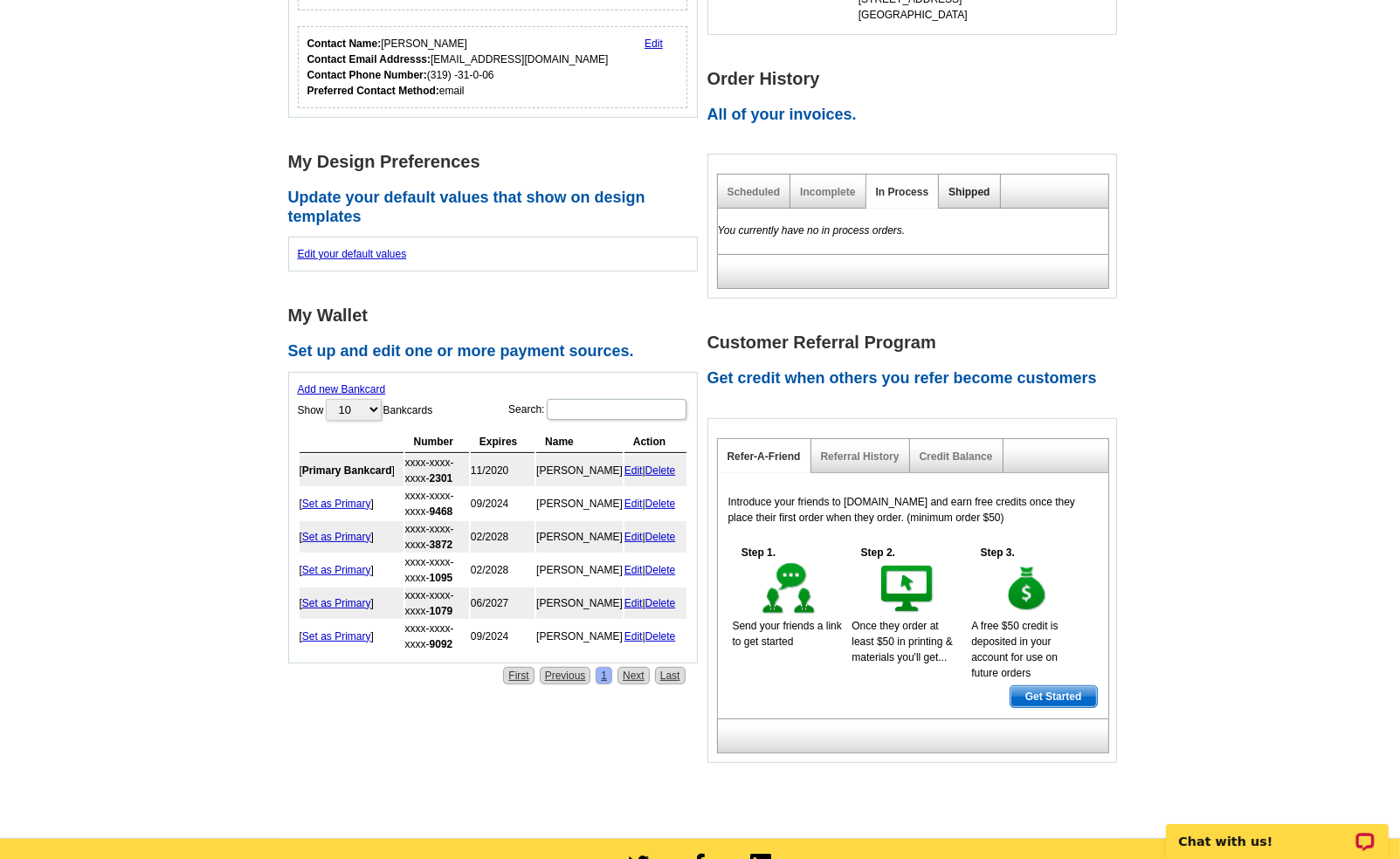
click at [954, 194] on link "Shipped" at bounding box center [969, 192] width 41 height 12
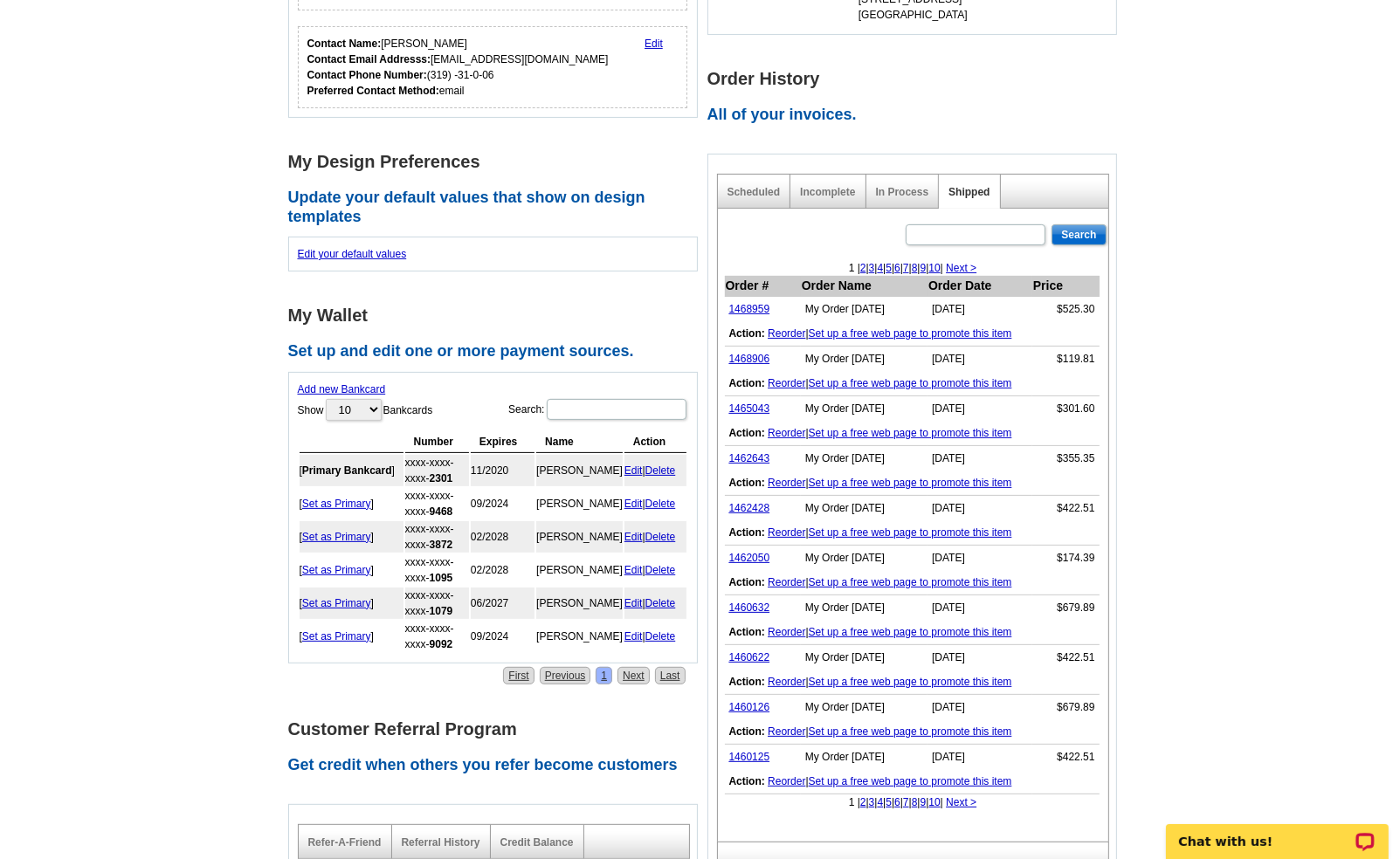
click at [927, 801] on link "9" at bounding box center [924, 803] width 6 height 12
click at [747, 708] on link "1331252" at bounding box center [749, 707] width 41 height 12
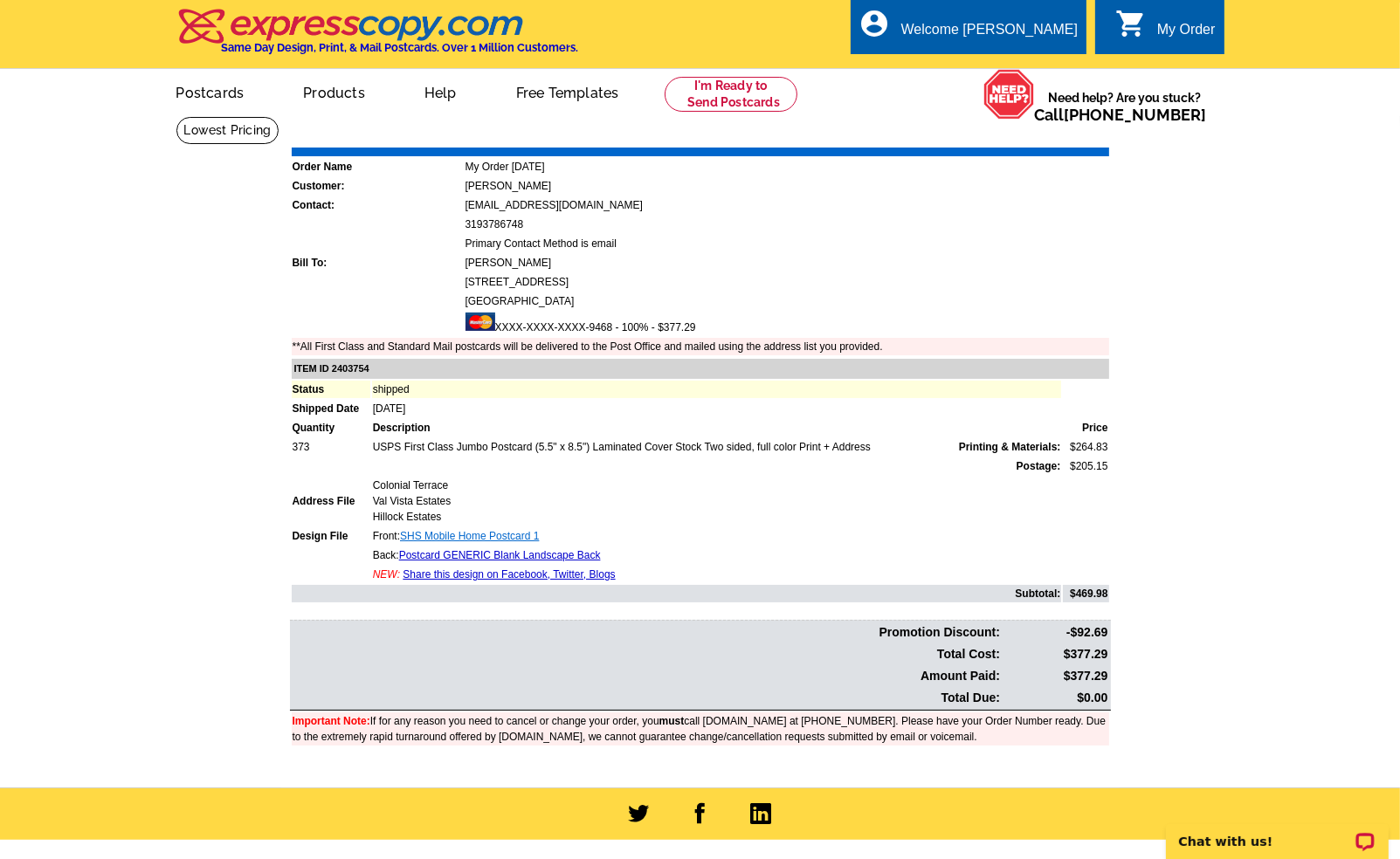
click at [517, 530] on link "SHS Mobile Home Postcard 1" at bounding box center [469, 536] width 139 height 12
